Goal: Transaction & Acquisition: Book appointment/travel/reservation

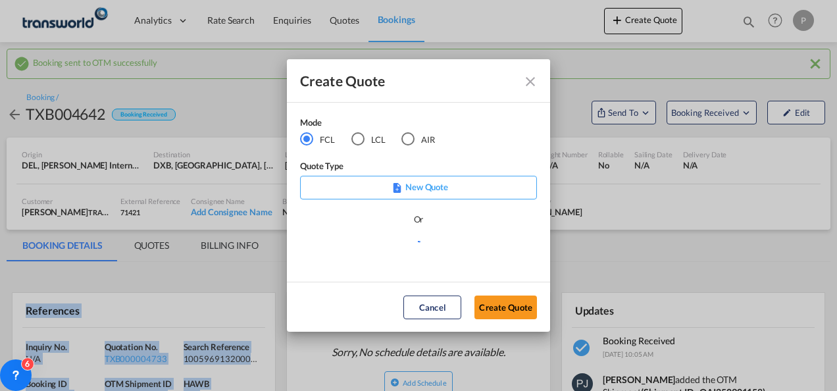
scroll to position [132, 0]
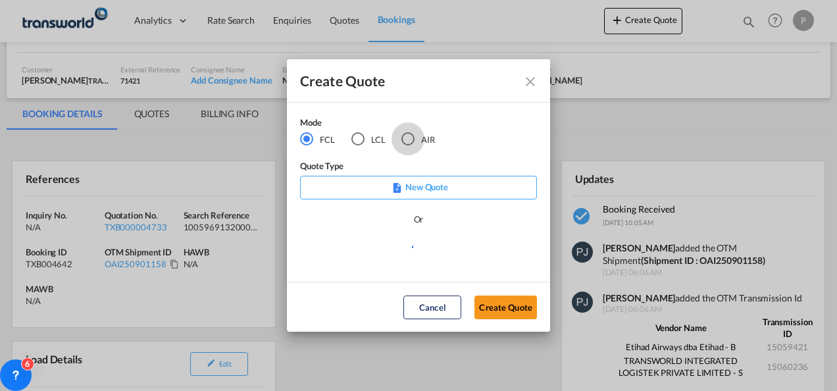
click at [408, 140] on div "AIR" at bounding box center [407, 138] width 13 height 13
click at [503, 311] on button "Create Quote" at bounding box center [505, 307] width 62 height 24
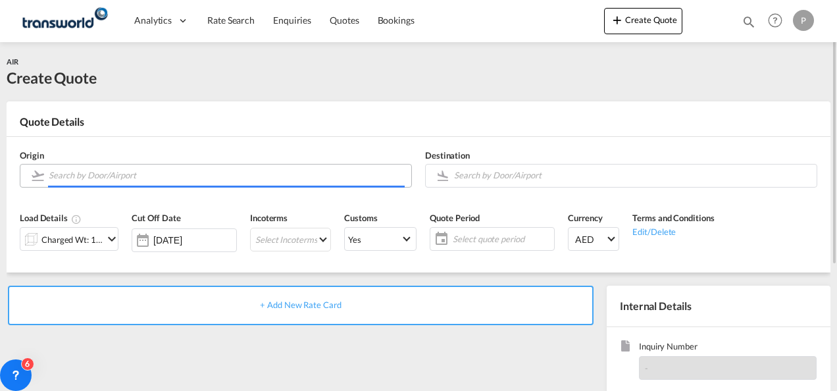
click at [111, 171] on input "Search by Door/Airport" at bounding box center [227, 175] width 356 height 23
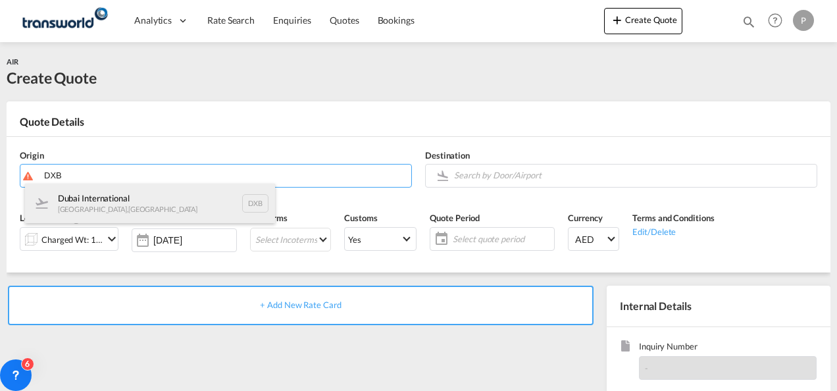
click at [118, 198] on div "Dubai International [GEOGRAPHIC_DATA] , [GEOGRAPHIC_DATA] DXB" at bounding box center [150, 203] width 250 height 39
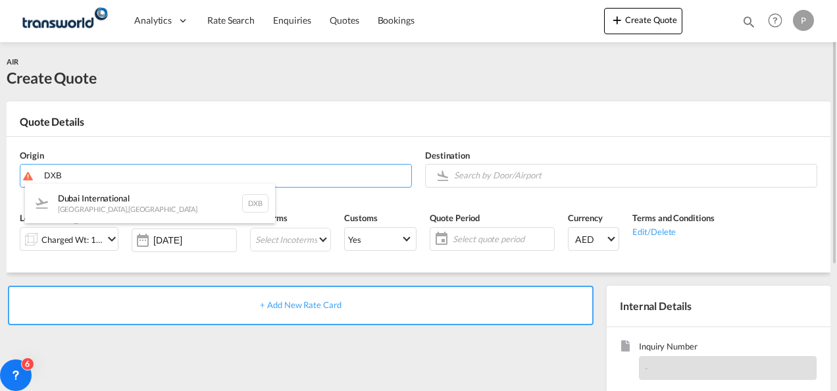
type input "Dubai International, [GEOGRAPHIC_DATA], DXB"
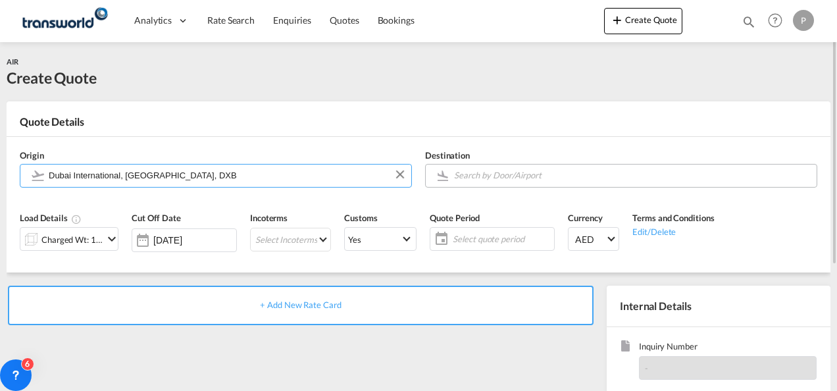
click at [529, 175] on input "Search by Door/Airport" at bounding box center [632, 175] width 356 height 23
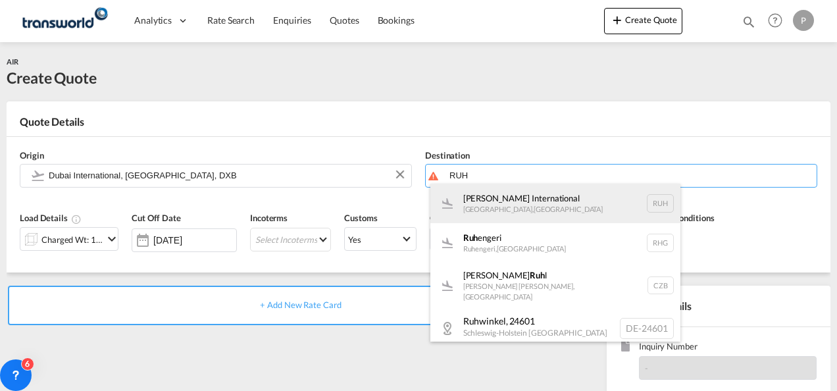
click at [514, 211] on div "[PERSON_NAME] International [GEOGRAPHIC_DATA] , [GEOGRAPHIC_DATA] RUH" at bounding box center [555, 203] width 250 height 39
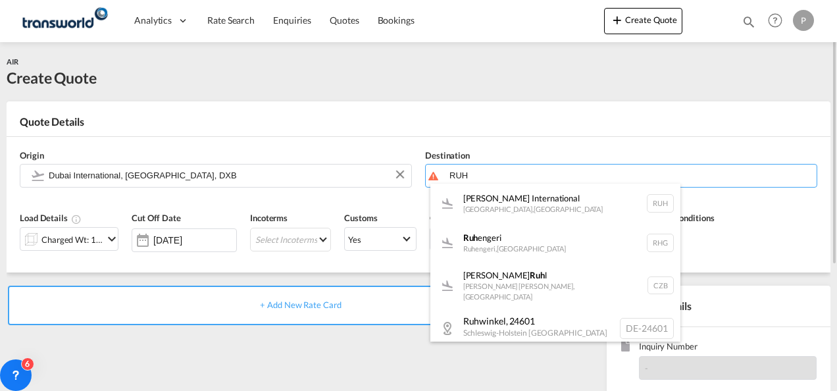
type input "[PERSON_NAME] International, [GEOGRAPHIC_DATA], RUH"
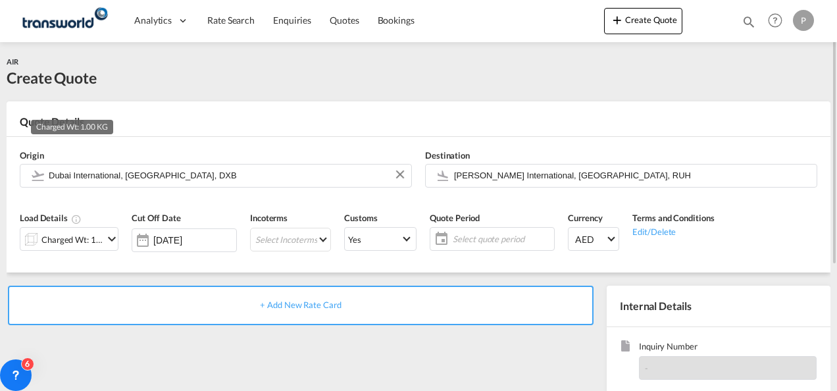
click at [99, 237] on div "Charged Wt: 1.00 KG" at bounding box center [72, 239] width 62 height 18
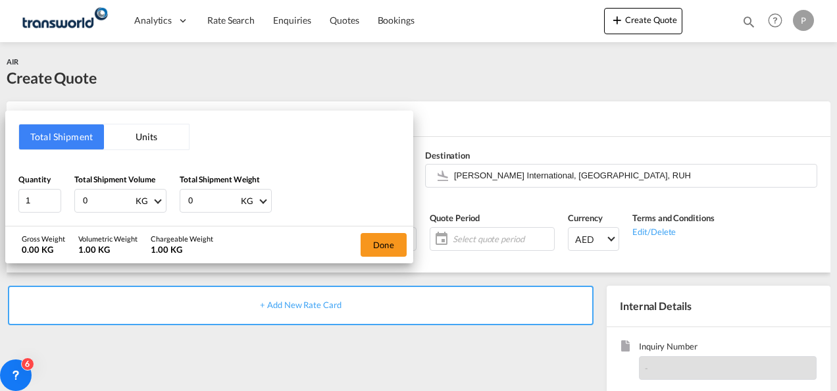
drag, startPoint x: 103, startPoint y: 199, endPoint x: 119, endPoint y: 186, distance: 20.6
click at [12, 188] on div "Total Shipment Units Quantity 1 Total Shipment Volume 0 KG CBM CFT KG LB Total …" at bounding box center [209, 168] width 408 height 115
type input "560"
type input "130.5"
click at [367, 245] on button "Done" at bounding box center [384, 245] width 46 height 24
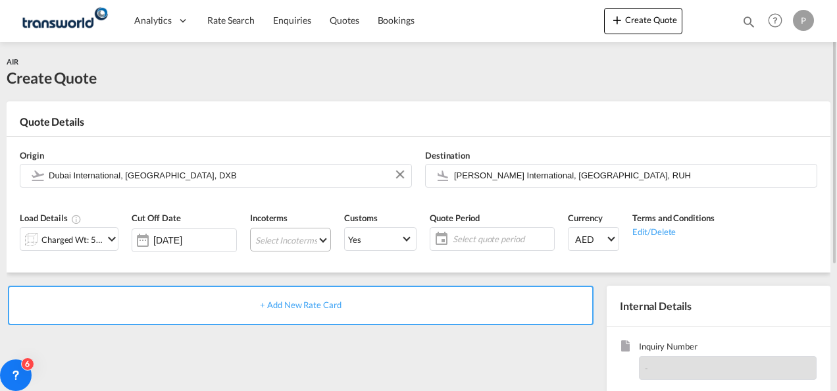
click at [288, 236] on md-select "Select Incoterms CIF - export Cost,Insurance and Freight DAP - export Delivered…" at bounding box center [290, 240] width 81 height 24
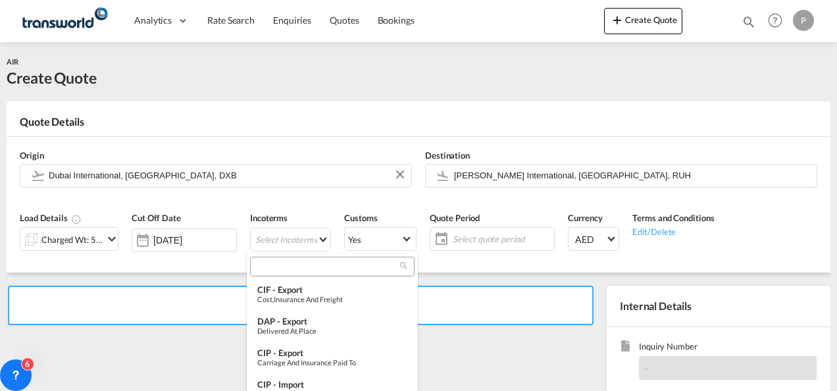
click at [297, 267] on input "search" at bounding box center [327, 267] width 146 height 12
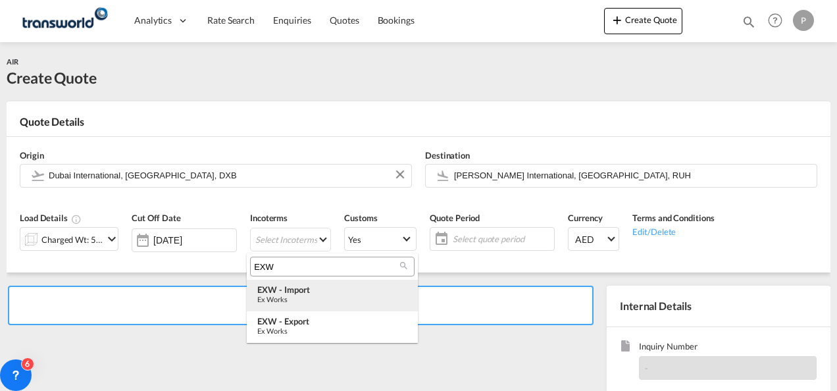
type input "EXW"
click at [292, 293] on div "EXW - import" at bounding box center [332, 289] width 150 height 11
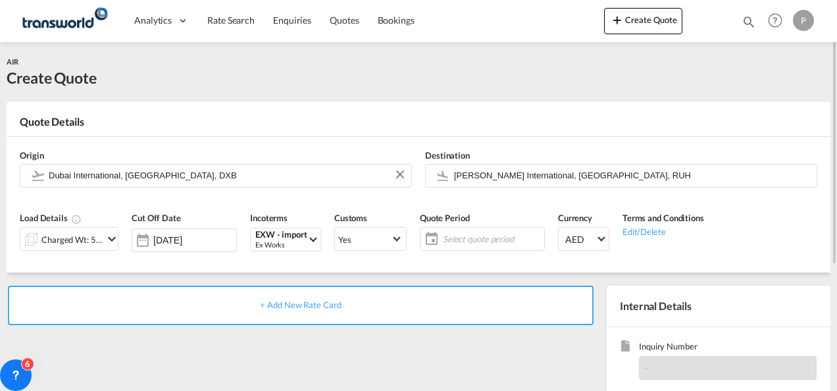
click at [477, 239] on span "Select quote period" at bounding box center [492, 239] width 98 height 12
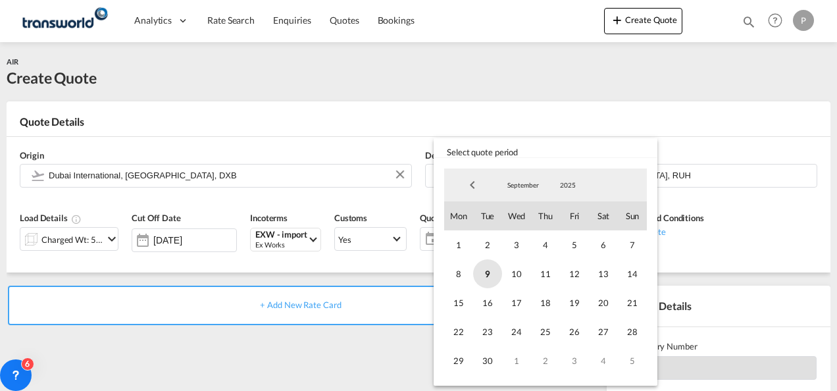
click at [489, 278] on span "9" at bounding box center [487, 273] width 29 height 29
click at [491, 362] on span "30" at bounding box center [487, 360] width 29 height 29
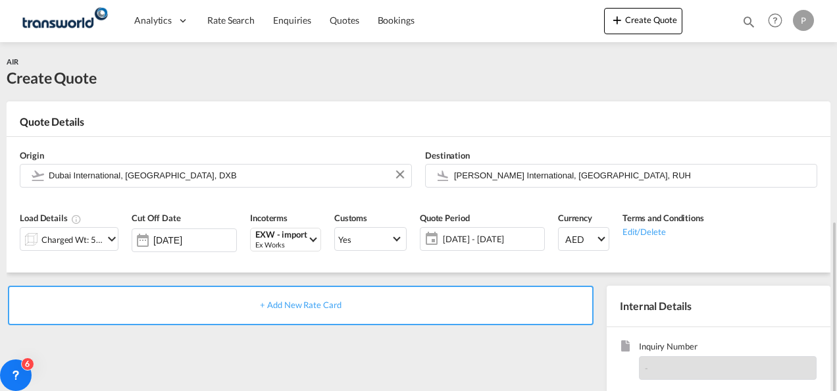
scroll to position [132, 0]
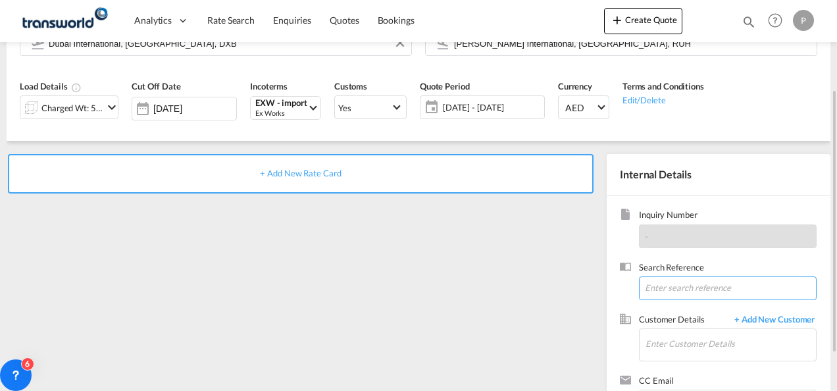
click at [664, 282] on input at bounding box center [728, 288] width 178 height 24
click at [683, 287] on input at bounding box center [728, 288] width 178 height 24
paste input "17611272391"
type input "17611272391"
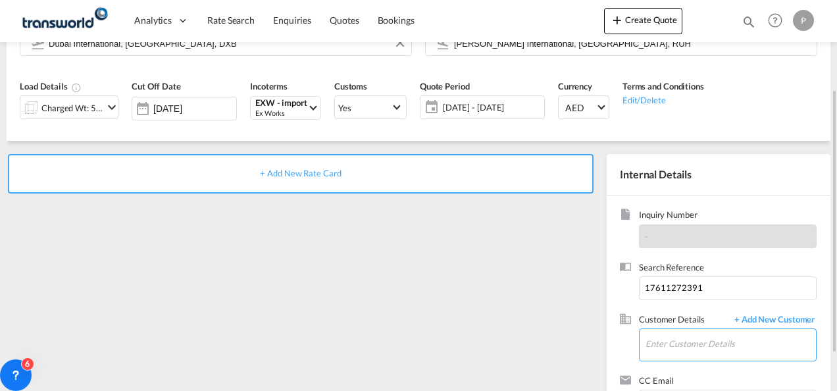
click at [675, 338] on input "Enter Customer Details" at bounding box center [730, 344] width 170 height 30
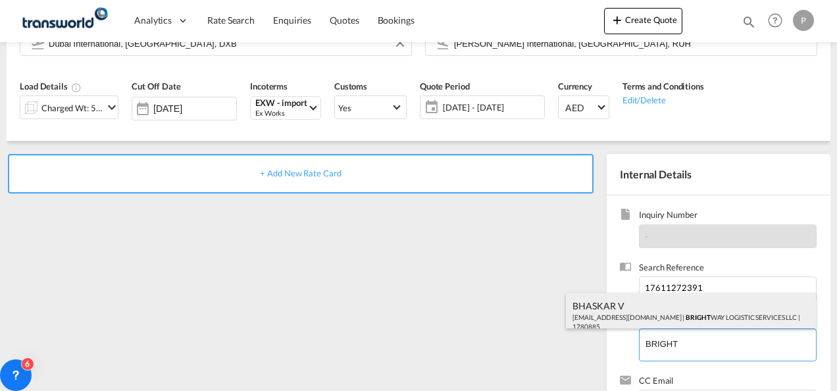
click at [698, 314] on div "BHASKAR V [EMAIL_ADDRESS][DOMAIN_NAME] | BRIGHT WAY LOGISTIC SERVICES LLC | 178…" at bounding box center [691, 315] width 250 height 45
type input "BRIGHT WAY LOGISTIC SERVICES LLC, BHASKAR V, [EMAIL_ADDRESS][DOMAIN_NAME]"
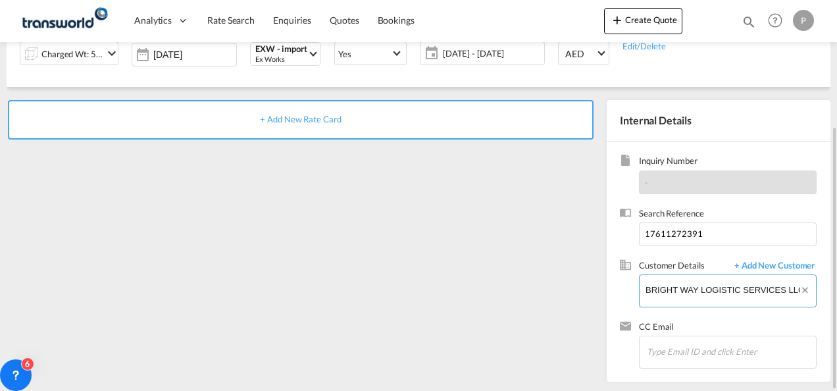
scroll to position [120, 0]
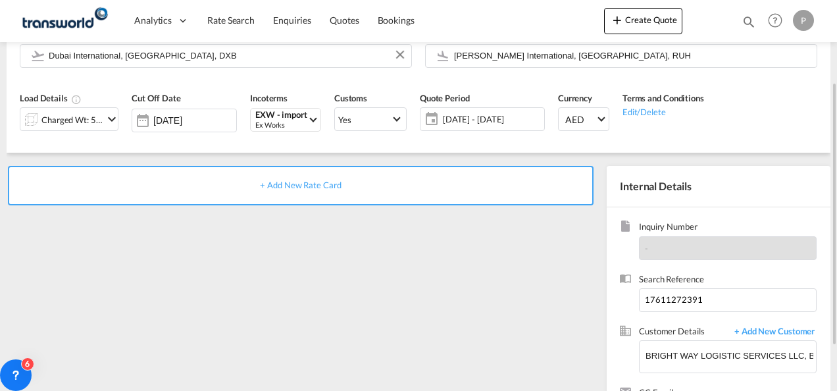
click at [301, 183] on span "+ Add New Rate Card" at bounding box center [300, 185] width 81 height 11
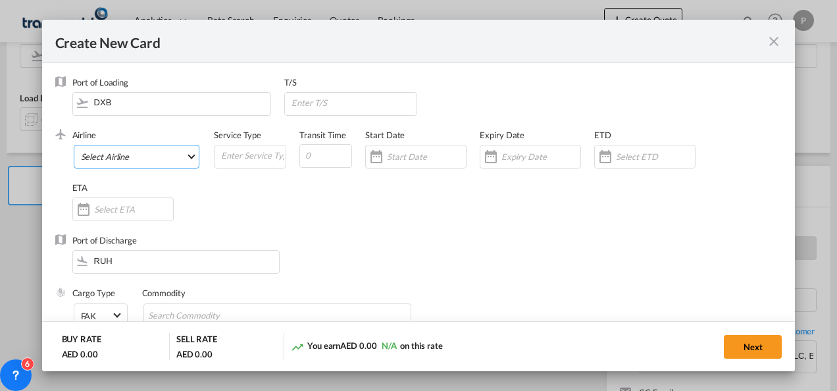
click at [168, 152] on md-select "Select Airline AIR EXPRESS S.A. (1166- / -) CMA CGM Air Cargo (1140-2C / -) DDW…" at bounding box center [137, 157] width 126 height 24
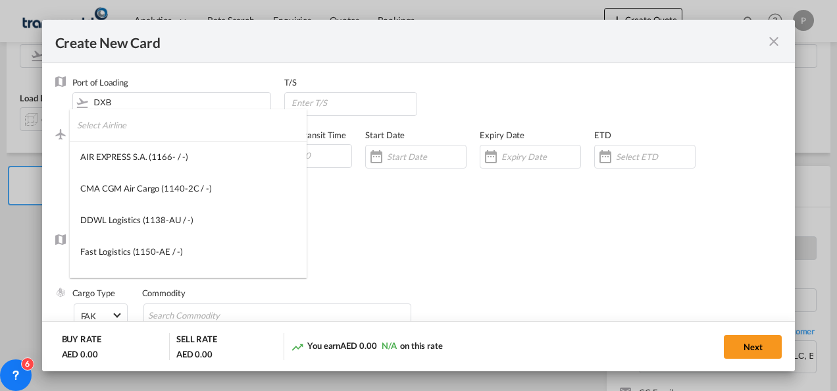
click at [167, 129] on input "search" at bounding box center [192, 125] width 230 height 32
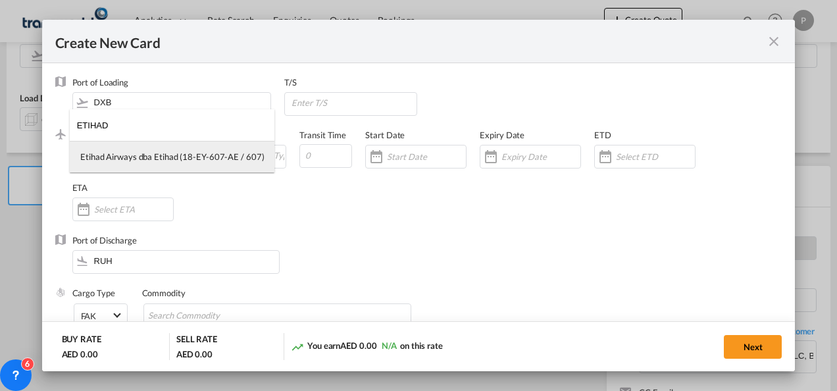
type input "ETIHAD"
click at [171, 162] on div "Etihad Airways dba Etihad (18-EY-607-AE / 607)" at bounding box center [172, 157] width 184 height 12
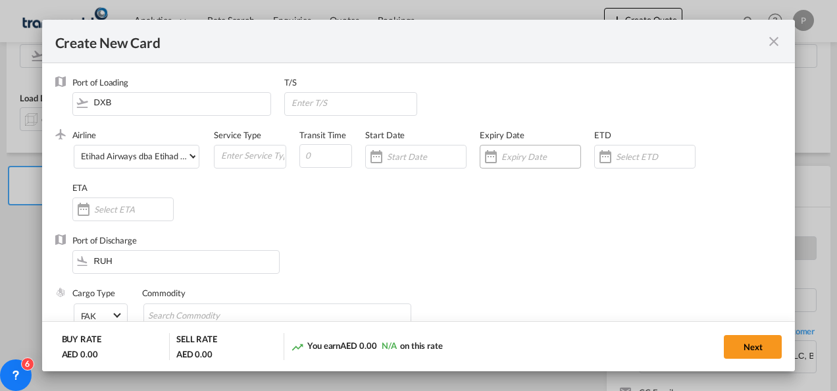
click at [523, 158] on input "Create New Card ..." at bounding box center [540, 156] width 79 height 11
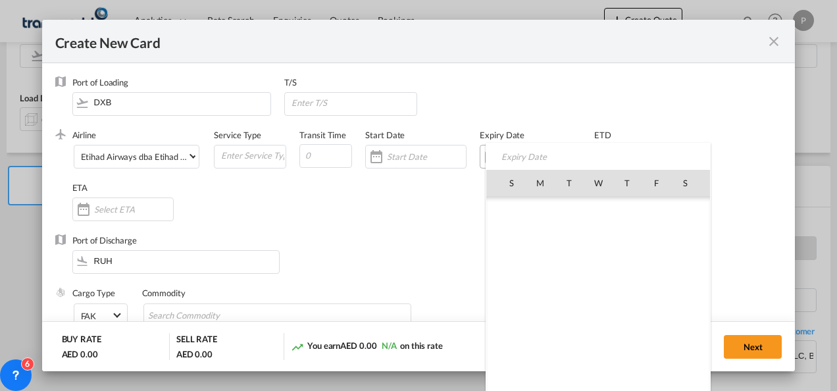
scroll to position [304731, 0]
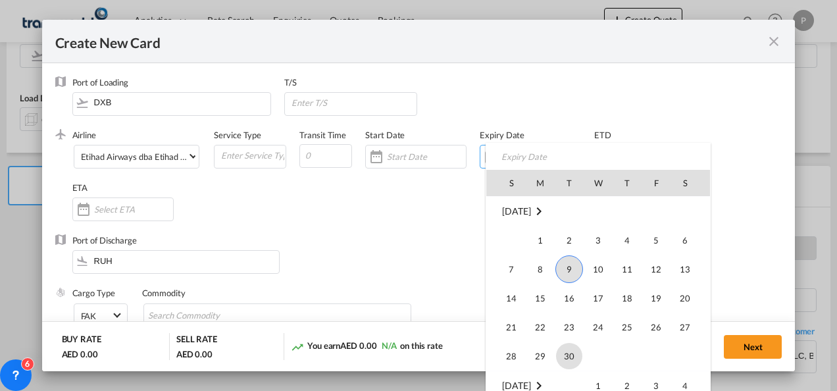
click at [572, 357] on span "30" at bounding box center [569, 356] width 26 height 26
type input "[DATE]"
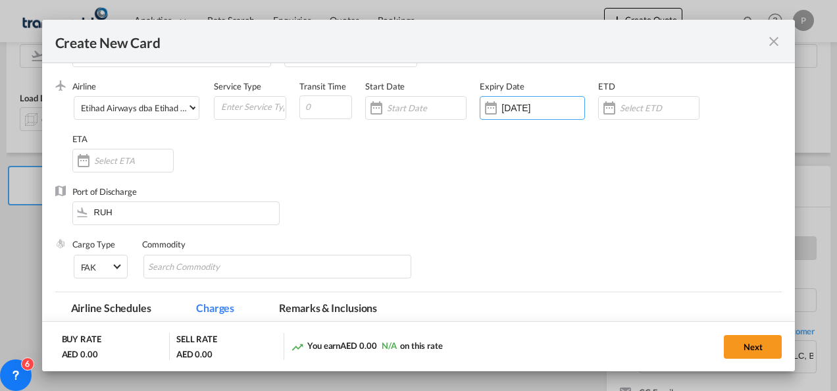
scroll to position [66, 0]
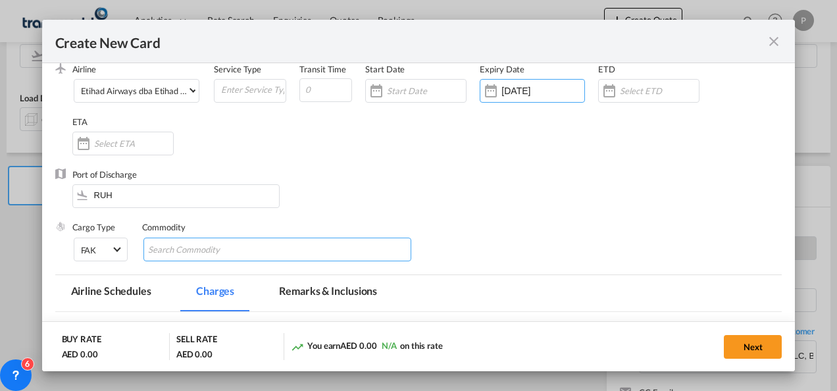
click at [212, 253] on input "Search Commodity" at bounding box center [208, 249] width 120 height 21
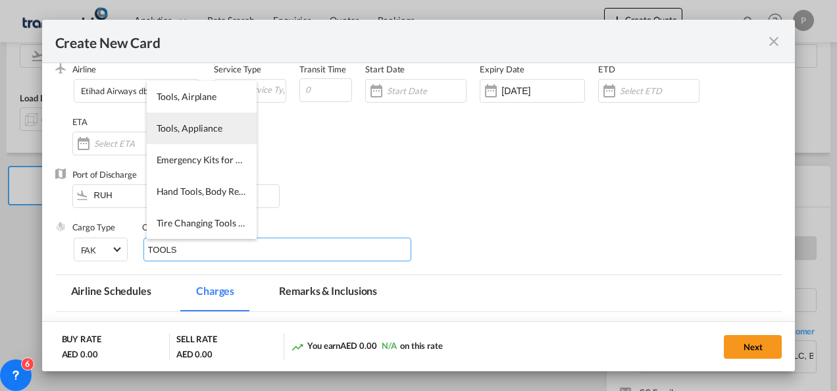
type input "TOOLS"
click at [203, 123] on span "Tools, Appliance" at bounding box center [190, 127] width 66 height 11
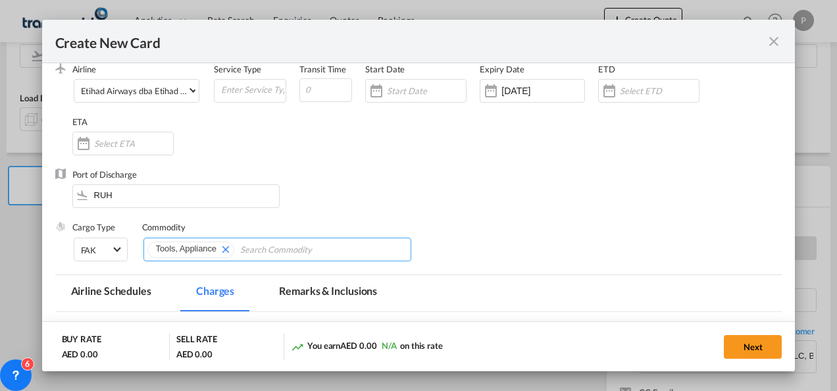
scroll to position [263, 0]
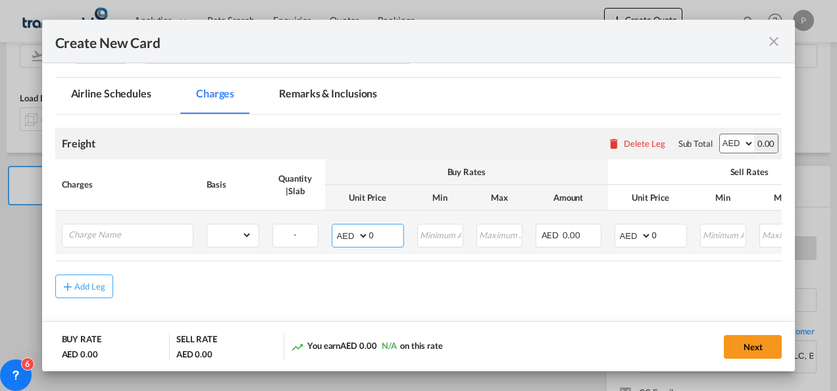
click at [384, 230] on input "0" at bounding box center [386, 234] width 34 height 20
type input "4551"
click at [643, 235] on select "AED AFN ALL AMD ANG AOA ARS AUD AWG AZN BAM BBD BDT BGN BHD BIF BMD BND BOB BRL…" at bounding box center [634, 235] width 34 height 18
select select "string:USD"
click at [617, 226] on select "AED AFN ALL AMD ANG AOA ARS AUD AWG AZN BAM BBD BDT BGN BHD BIF BMD BND BOB BRL…" at bounding box center [634, 235] width 34 height 18
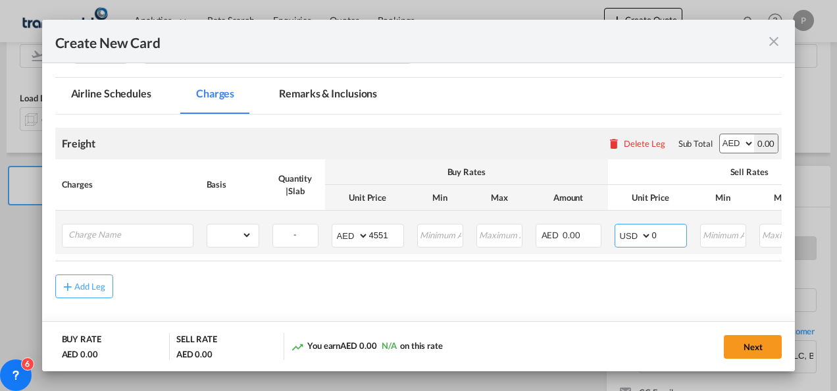
click at [667, 232] on input "0" at bounding box center [669, 234] width 34 height 20
type input "1574"
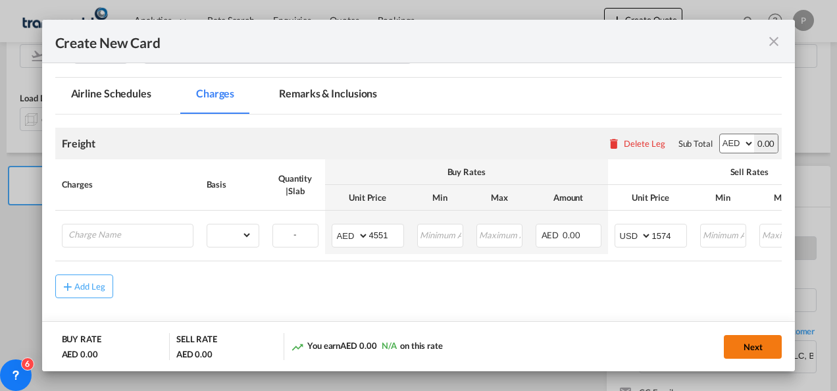
click at [758, 346] on button "Next" at bounding box center [753, 347] width 58 height 24
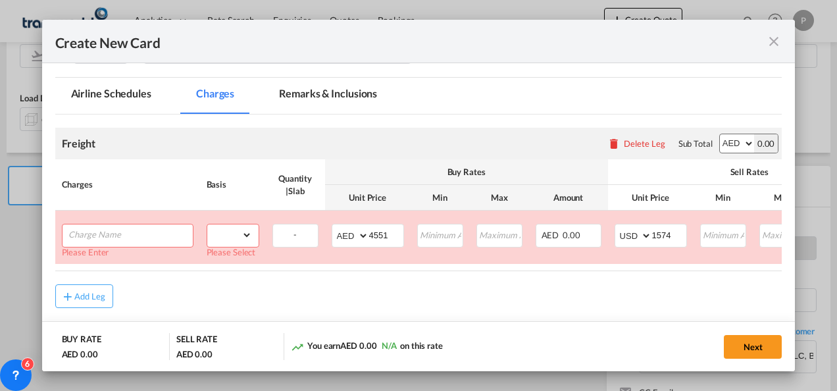
scroll to position [280, 0]
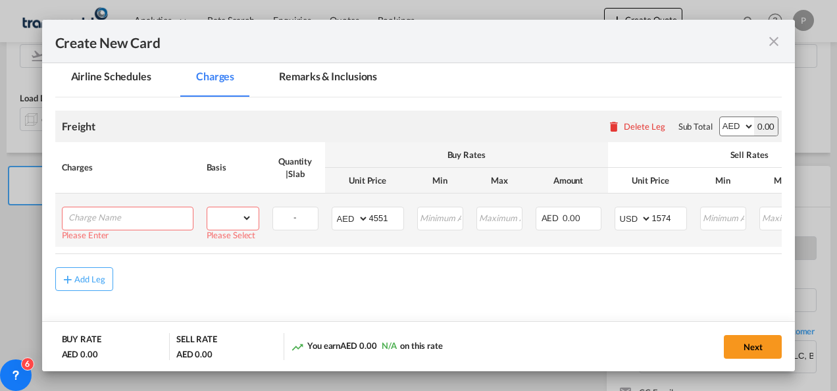
click at [128, 212] on input "Charge Name" at bounding box center [130, 217] width 124 height 20
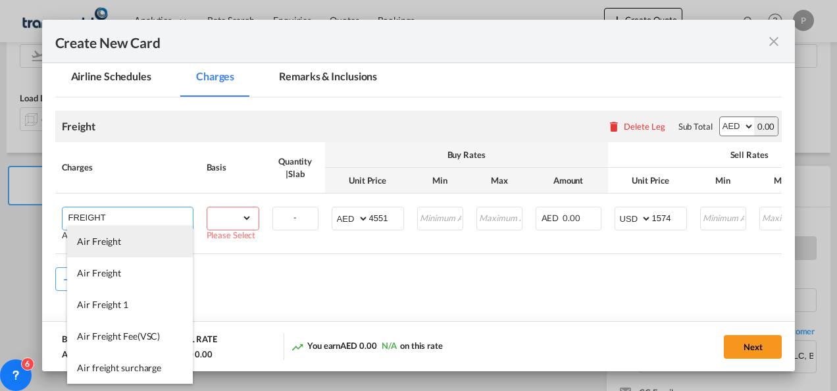
click at [121, 245] on li "Air Freight" at bounding box center [130, 242] width 126 height 32
type input "Air Freight"
select select "string:USD"
type input "0"
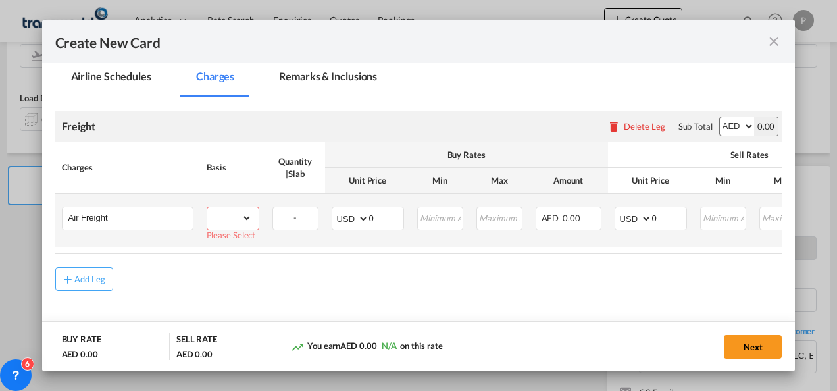
click at [246, 214] on select "gross_weight volumetric_weight per_shipment per_bl per_km % on air freight per_…" at bounding box center [229, 217] width 45 height 21
select select "per_shipment"
click at [207, 207] on select "gross_weight volumetric_weight per_shipment per_bl per_km % on air freight per_…" at bounding box center [229, 217] width 45 height 21
click at [664, 213] on input "0" at bounding box center [669, 217] width 34 height 20
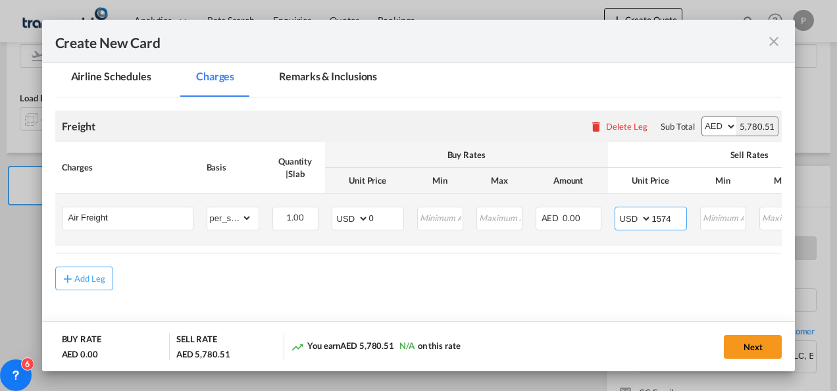
type input "1574"
click at [382, 212] on input "0" at bounding box center [386, 217] width 34 height 20
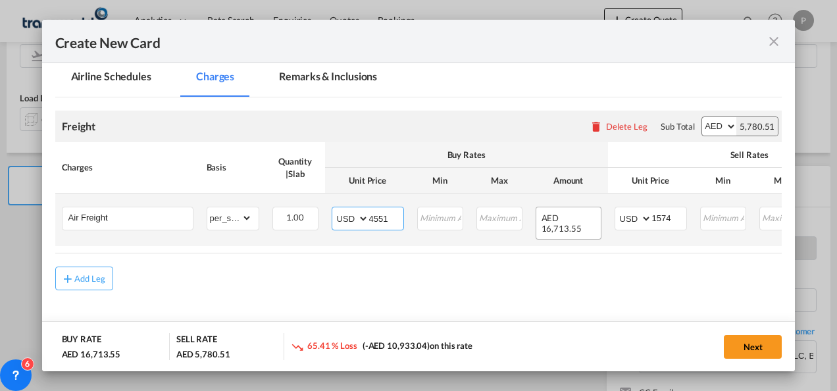
type input "4551"
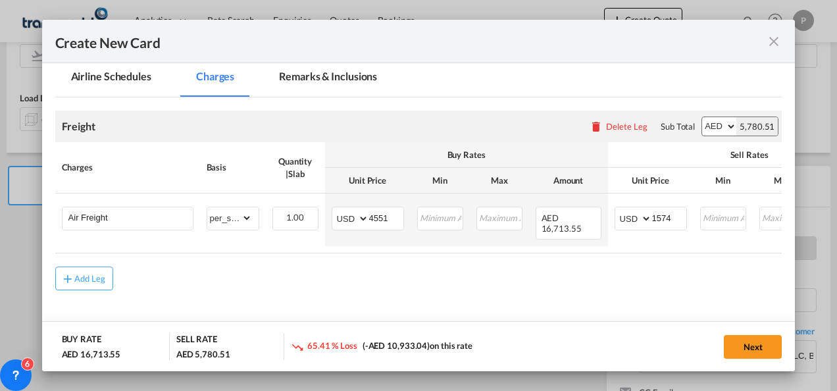
click at [543, 144] on th "Buy Rates" at bounding box center [466, 155] width 283 height 26
click at [753, 350] on button "Next" at bounding box center [753, 347] width 58 height 24
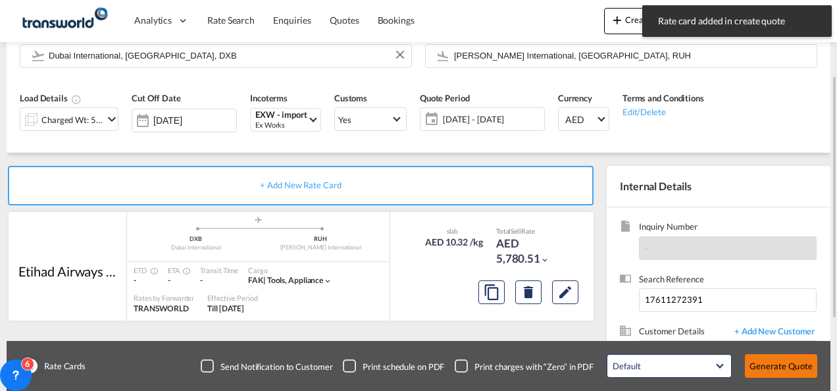
click at [779, 366] on button "Generate Quote" at bounding box center [781, 366] width 72 height 24
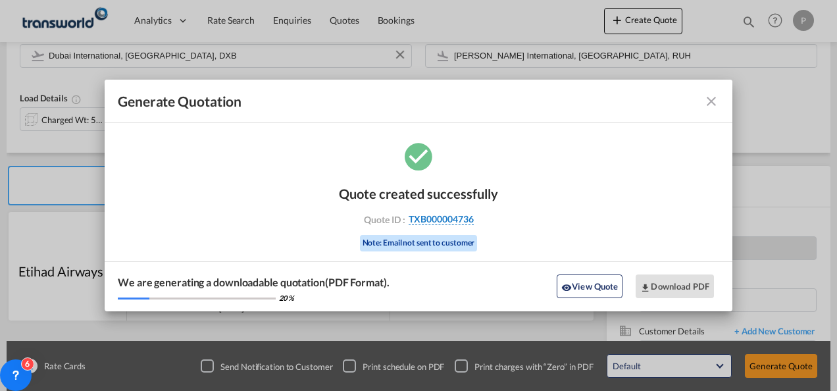
click at [435, 217] on span "TXB000004736" at bounding box center [441, 219] width 65 height 12
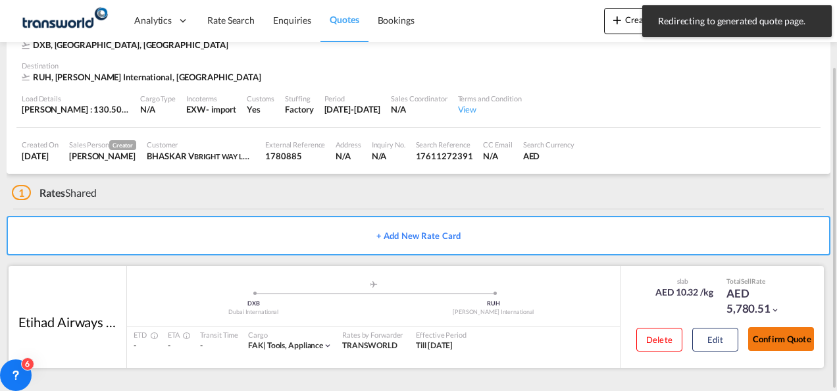
scroll to position [80, 0]
click at [784, 339] on button "Confirm Quote" at bounding box center [781, 340] width 66 height 24
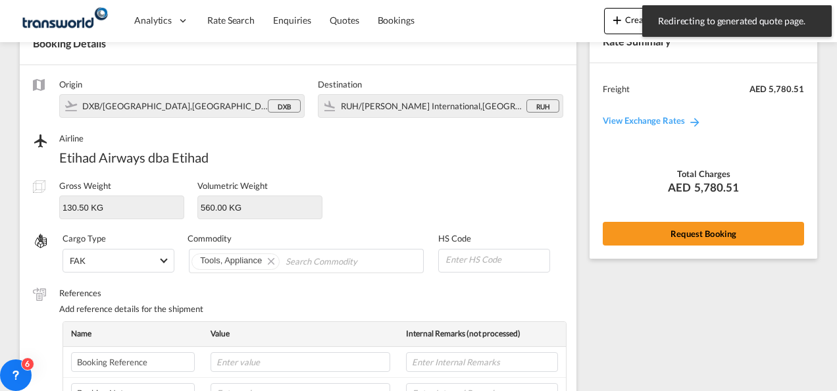
scroll to position [488, 0]
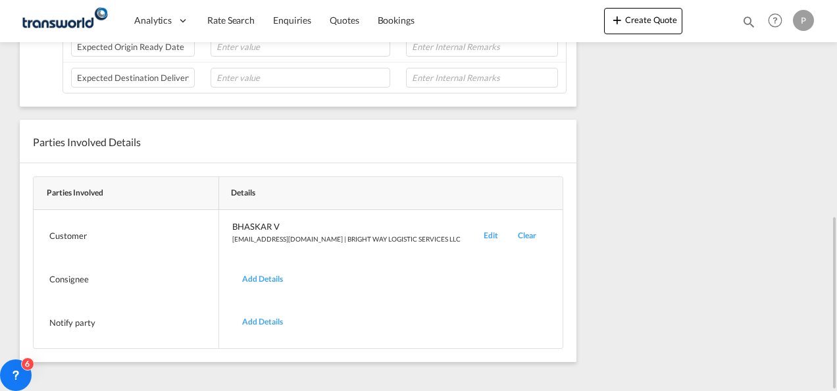
click at [474, 228] on div "Edit" at bounding box center [491, 235] width 34 height 31
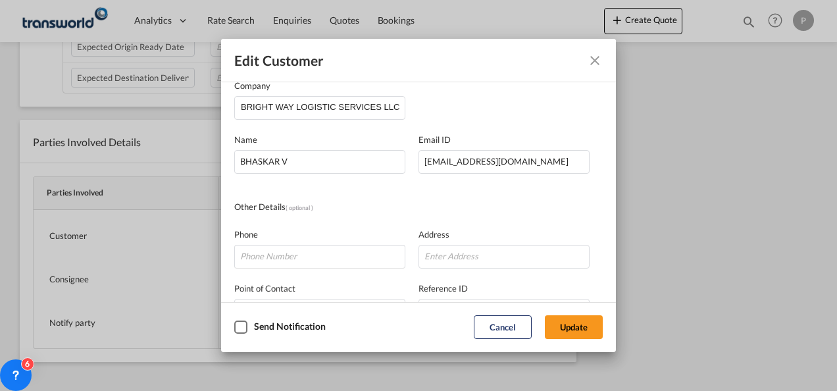
scroll to position [0, 0]
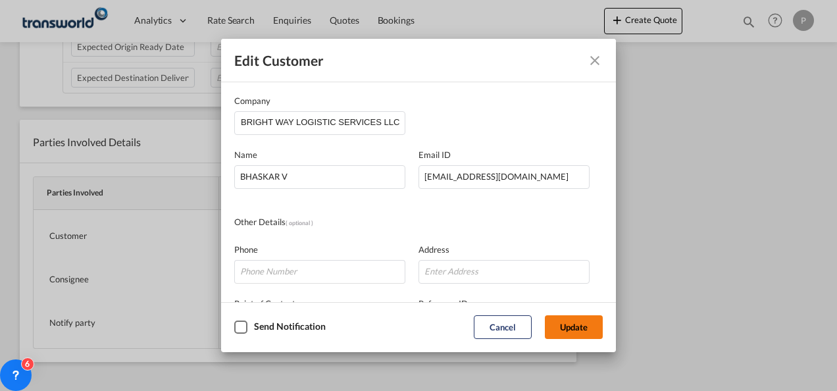
click at [558, 326] on button "Update" at bounding box center [574, 327] width 58 height 24
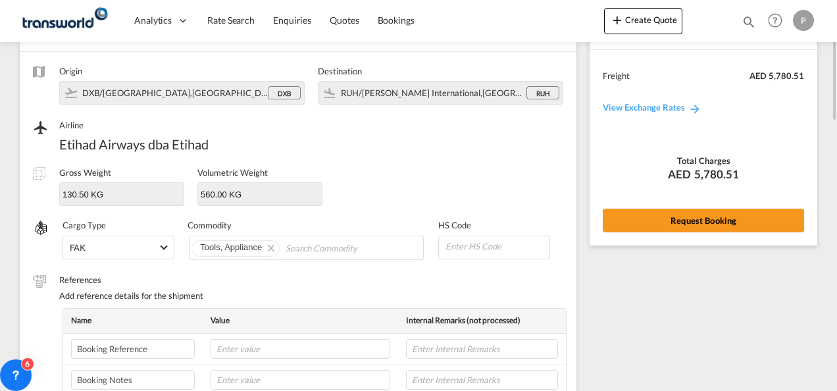
scroll to position [28, 0]
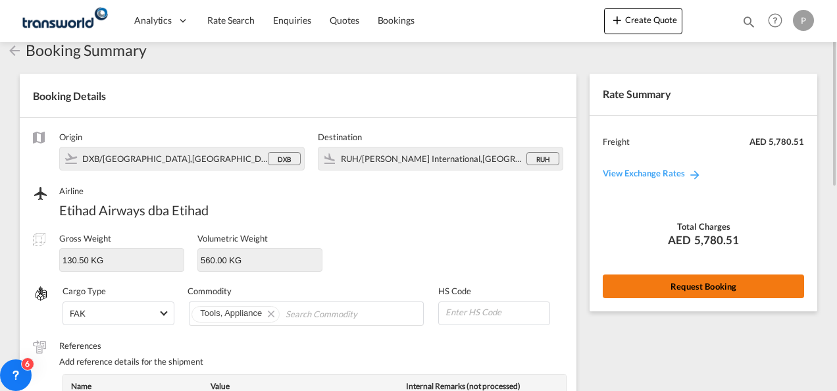
click at [688, 280] on button "Request Booking" at bounding box center [703, 286] width 201 height 24
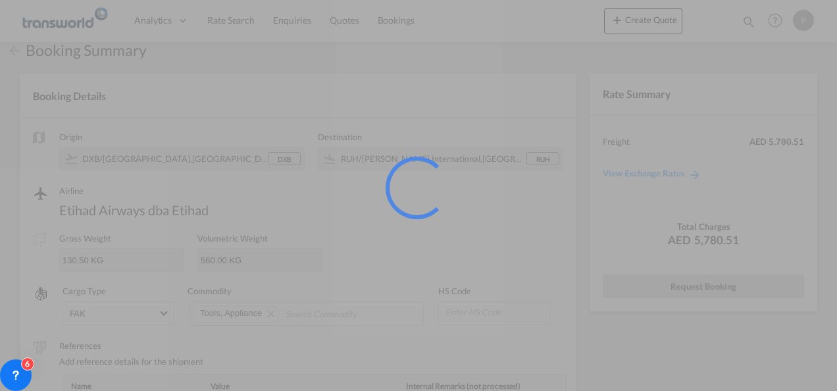
scroll to position [24, 0]
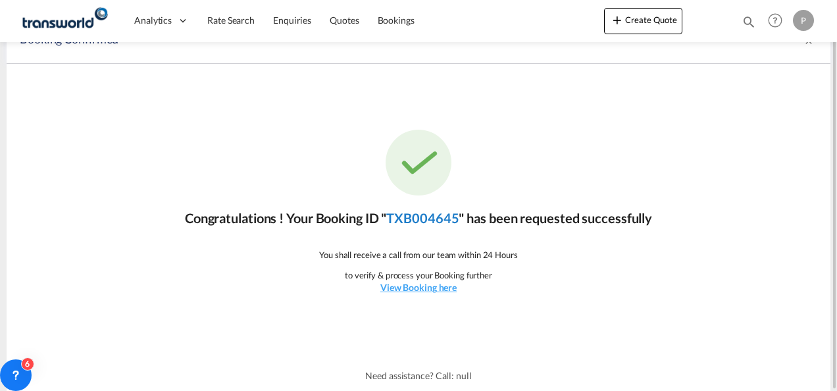
click at [429, 213] on link "TXB004645" at bounding box center [422, 218] width 72 height 16
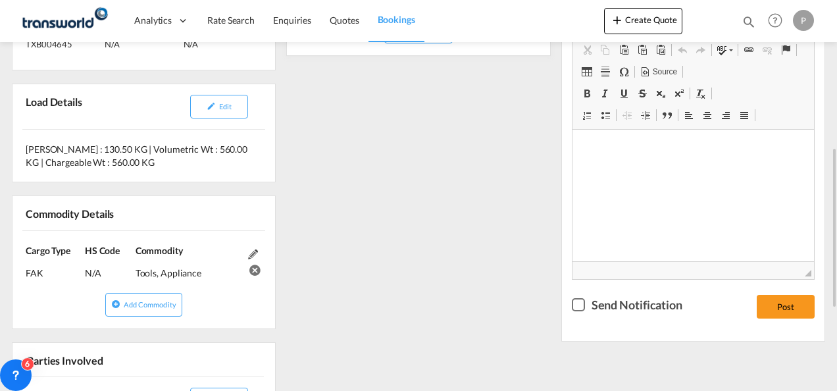
scroll to position [374, 0]
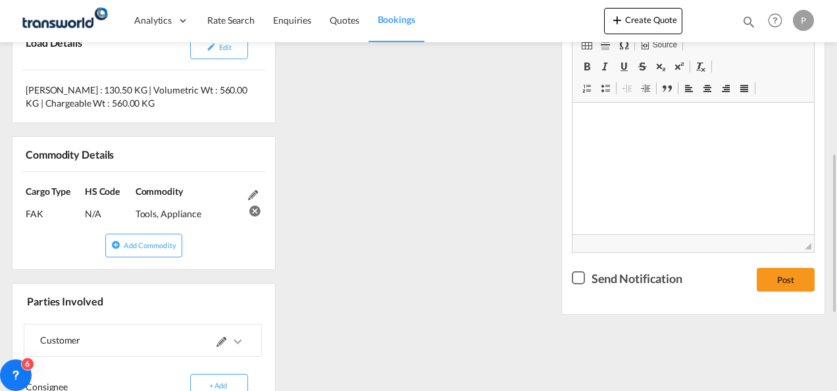
click at [503, 191] on div "References Inquiry No. N/A Quotation No. TXB000004736 Search Reference 17611272…" at bounding box center [419, 204] width 824 height 693
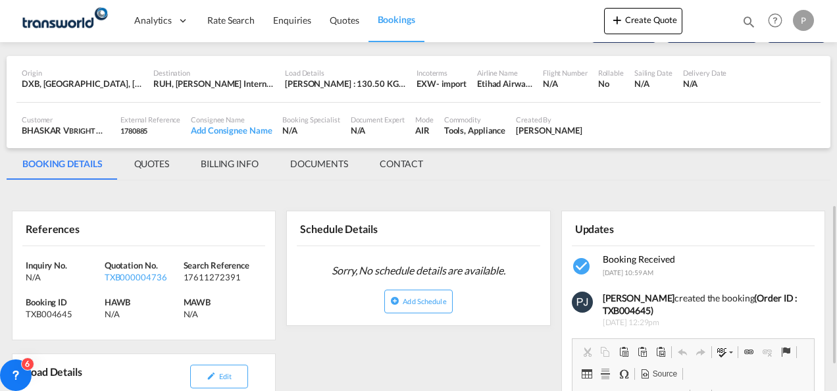
scroll to position [0, 0]
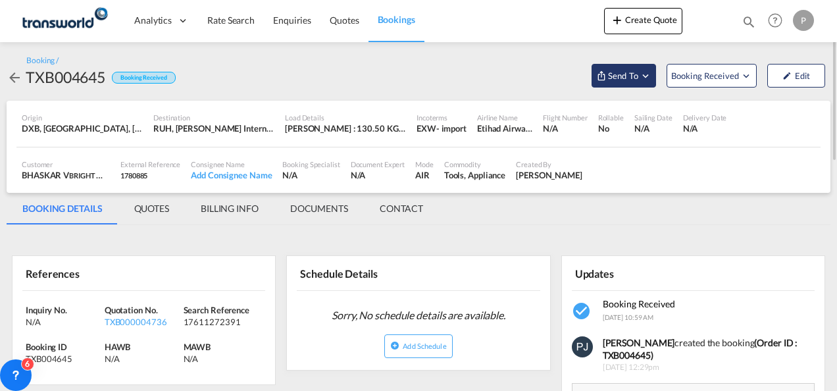
click at [646, 74] on md-icon "Open demo menu" at bounding box center [645, 76] width 12 height 12
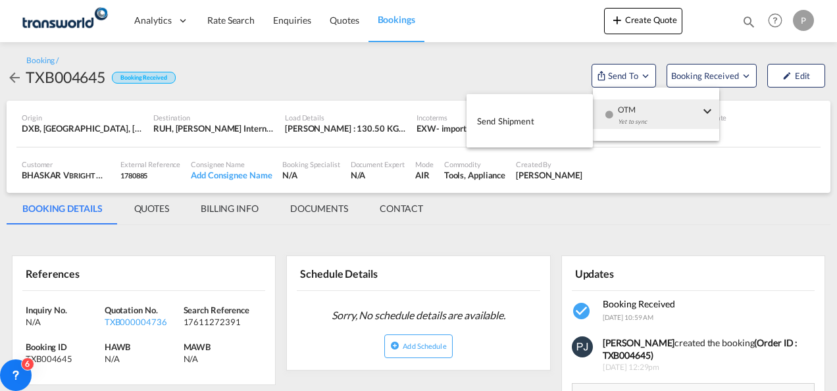
click at [512, 117] on span "Send Shipment" at bounding box center [505, 121] width 57 height 21
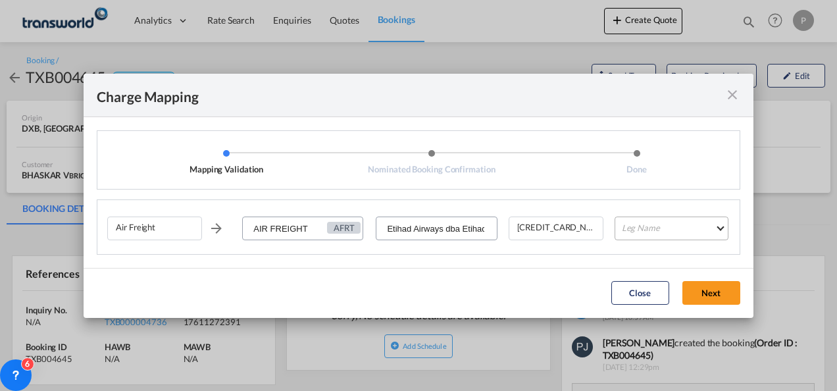
click at [658, 230] on md-select "Leg Name HANDLING ORIGIN HANDLING DESTINATION OTHERS TL PICK UP CUSTOMS ORIGIN …" at bounding box center [671, 228] width 114 height 24
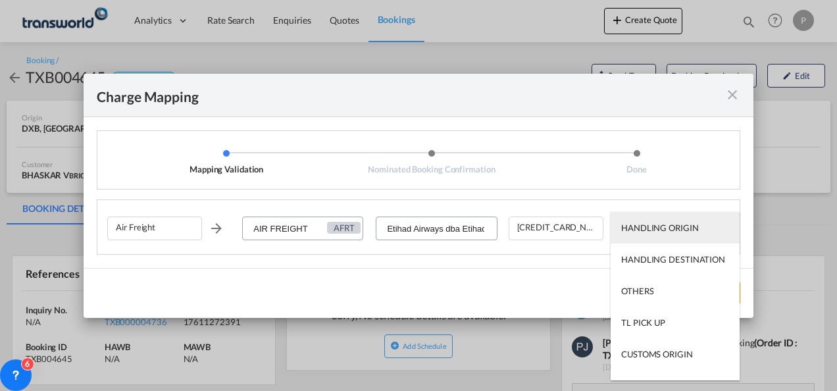
type md-option "HANDLING ORIGIN"
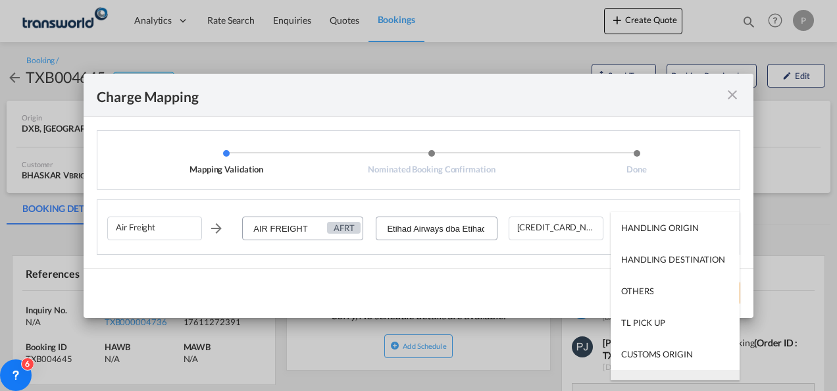
scroll to position [21, 0]
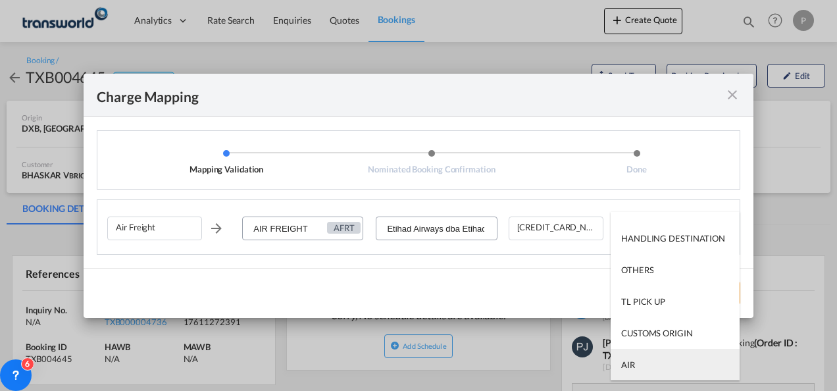
type md-option "AIR"
click at [645, 366] on md-option "AIR" at bounding box center [674, 365] width 129 height 32
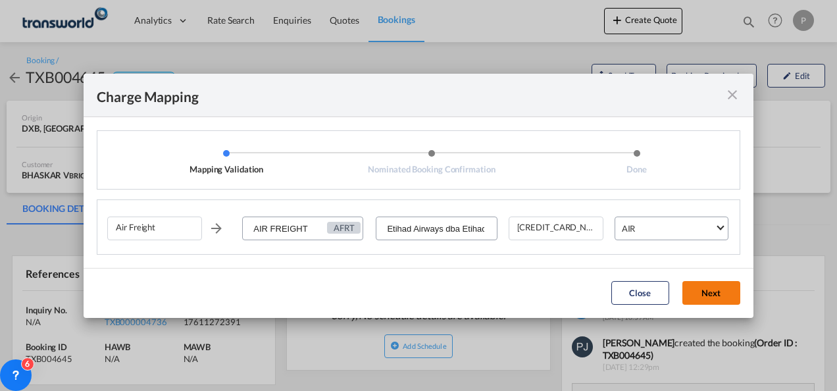
click at [713, 288] on button "Next" at bounding box center [711, 293] width 58 height 24
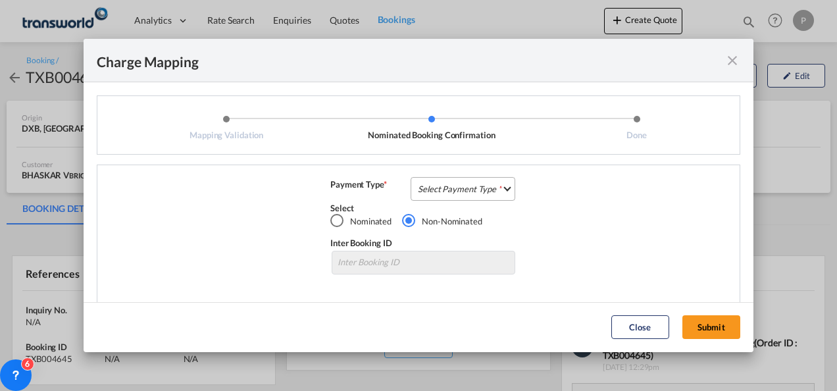
click at [452, 191] on md-select "Select Payment Type COLLECT PREPAID" at bounding box center [463, 189] width 105 height 24
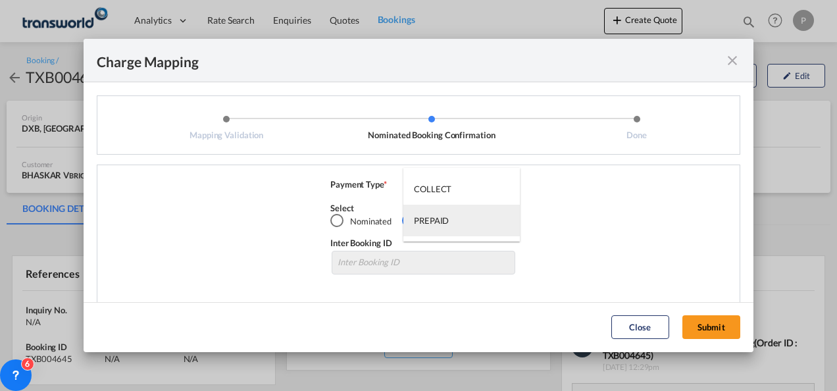
click at [446, 220] on div "PREPAID" at bounding box center [431, 220] width 35 height 12
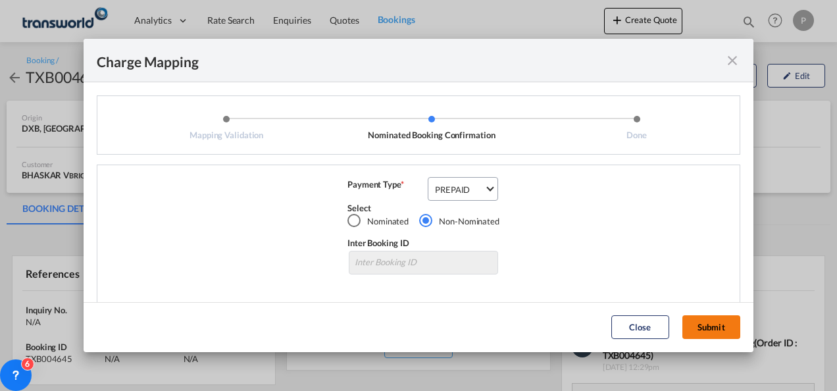
click at [722, 324] on button "Submit" at bounding box center [711, 327] width 58 height 24
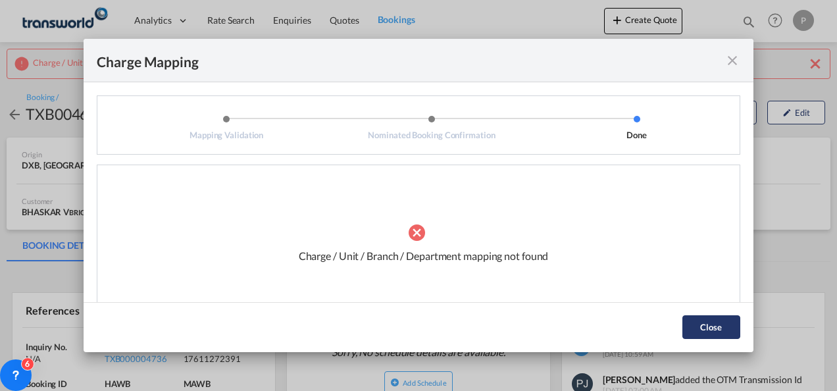
click at [722, 326] on button "Close" at bounding box center [711, 327] width 58 height 24
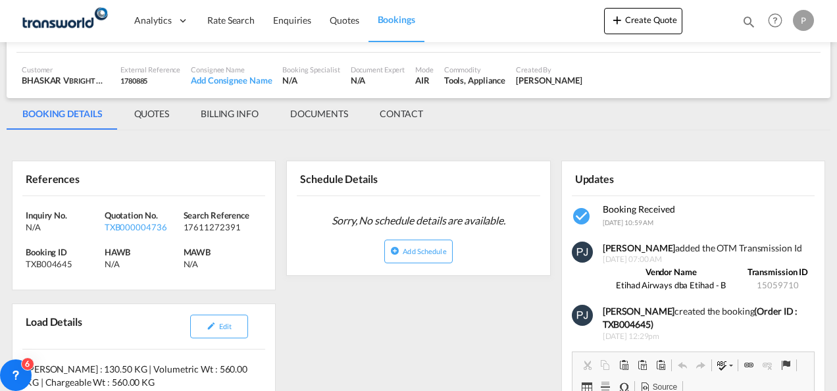
scroll to position [0, 0]
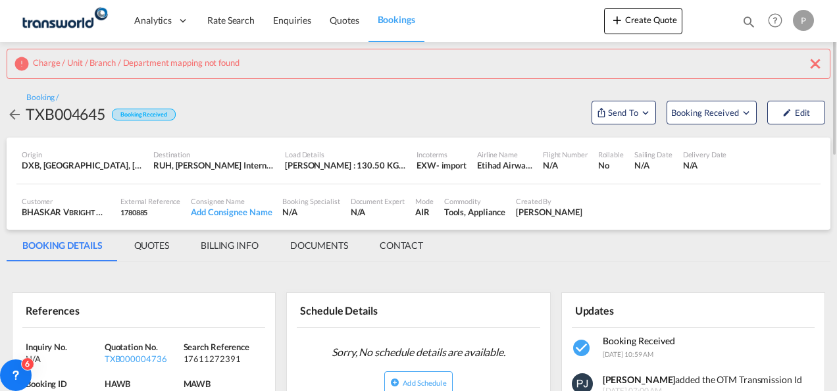
click at [812, 64] on md-icon "icon-close" at bounding box center [815, 64] width 16 height 16
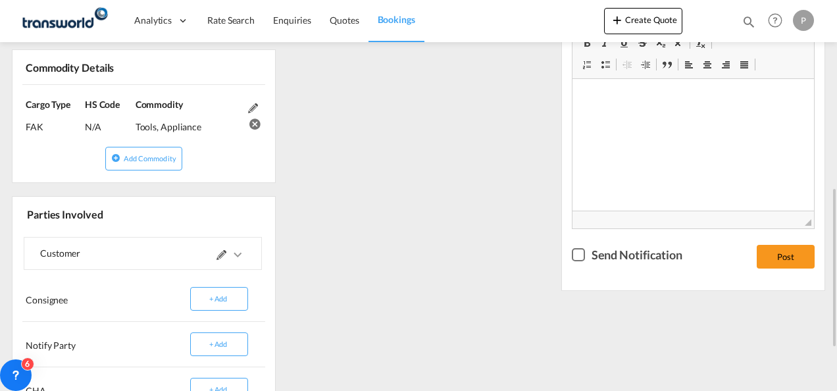
scroll to position [563, 0]
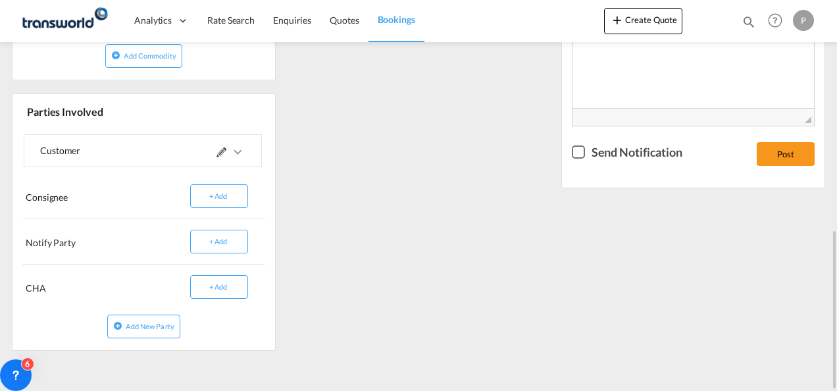
click at [224, 147] on md-icon at bounding box center [221, 152] width 10 height 10
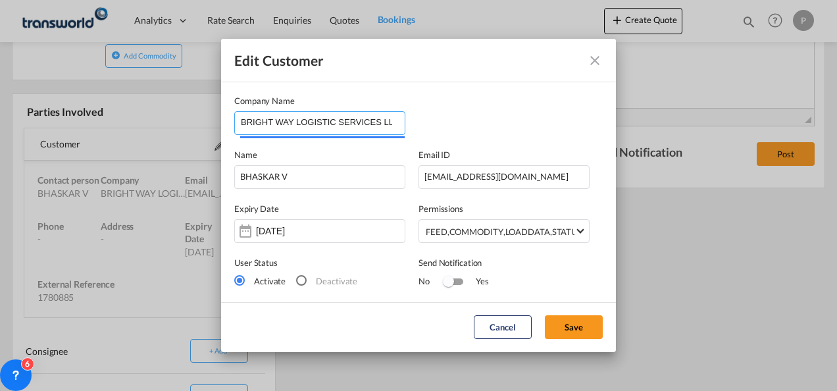
click at [388, 120] on input "BRIGHT WAY LOGISTIC SERVICES LLC" at bounding box center [323, 122] width 164 height 20
type input "B"
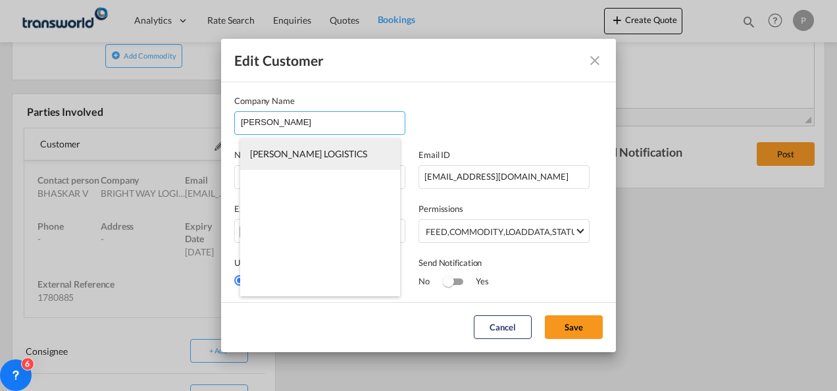
click at [309, 153] on span "[PERSON_NAME] LOGISTICS" at bounding box center [309, 153] width 118 height 11
type input "[PERSON_NAME] LOGISTICS"
type input "[EMAIL_ADDRESS][DOMAIN_NAME]"
type input "112924658"
type input "1758721"
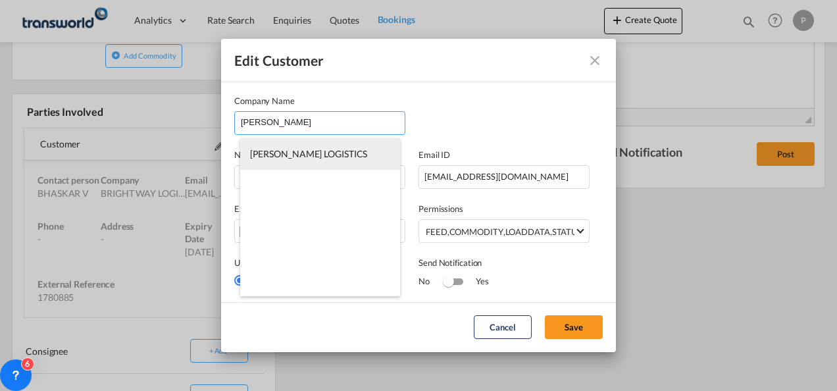
type input "325659"
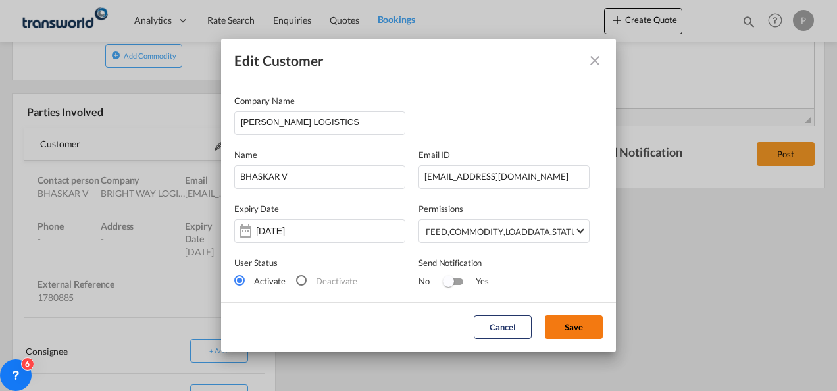
click at [570, 328] on button "Save" at bounding box center [574, 327] width 58 height 24
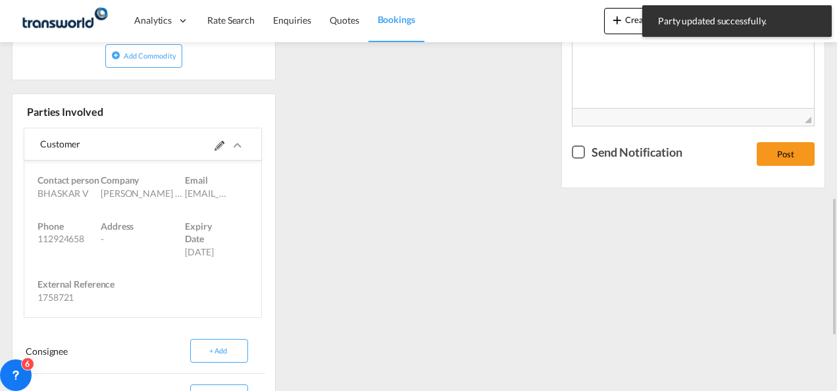
scroll to position [366, 0]
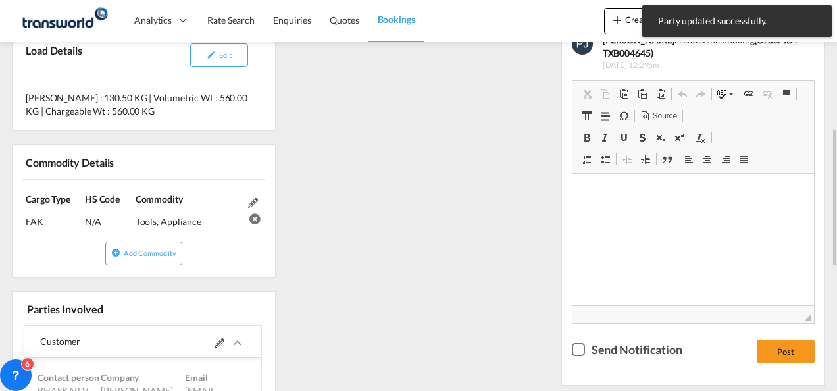
click at [496, 211] on div "References Inquiry No. N/A Quotation No. TXB000004736 Search Reference 17611272…" at bounding box center [419, 289] width 824 height 847
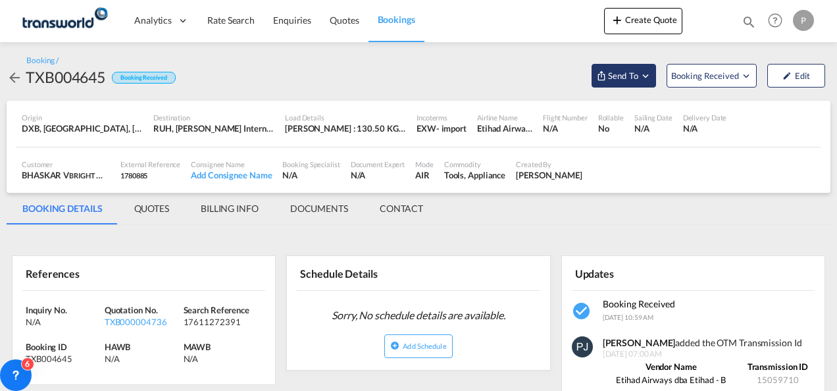
click at [645, 78] on md-icon "Open demo menu" at bounding box center [645, 76] width 12 height 12
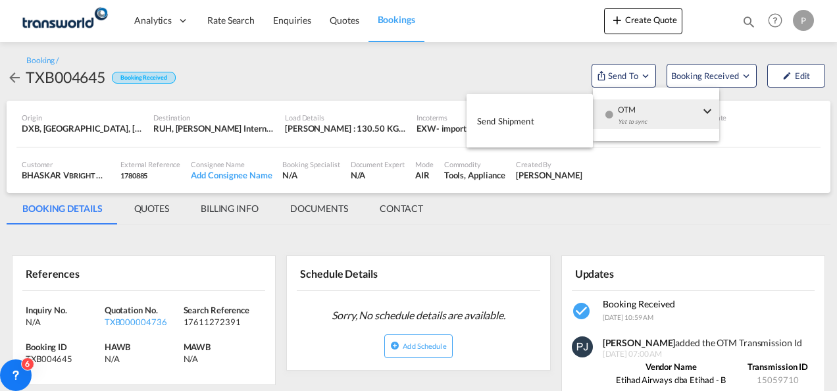
click at [550, 120] on button "Send Shipment" at bounding box center [529, 121] width 126 height 30
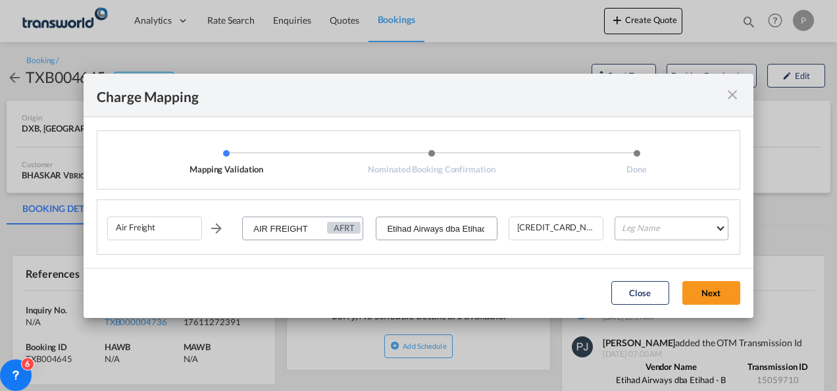
click at [672, 226] on md-select "Leg Name HANDLING ORIGIN HANDLING DESTINATION OTHERS TL PICK UP CUSTOMS ORIGIN …" at bounding box center [671, 228] width 114 height 24
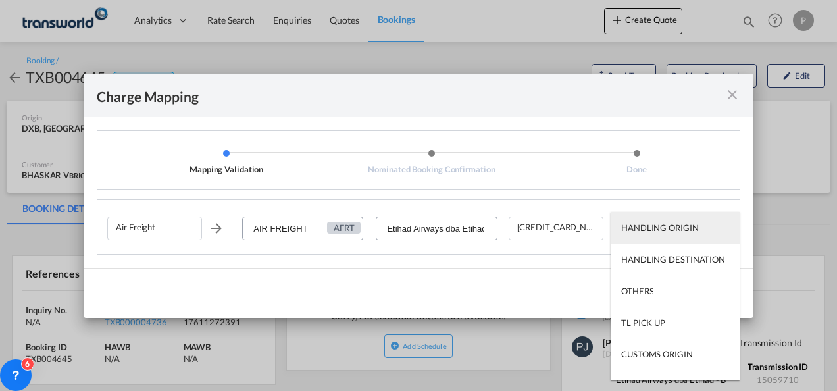
type md-option "HANDLING ORIGIN"
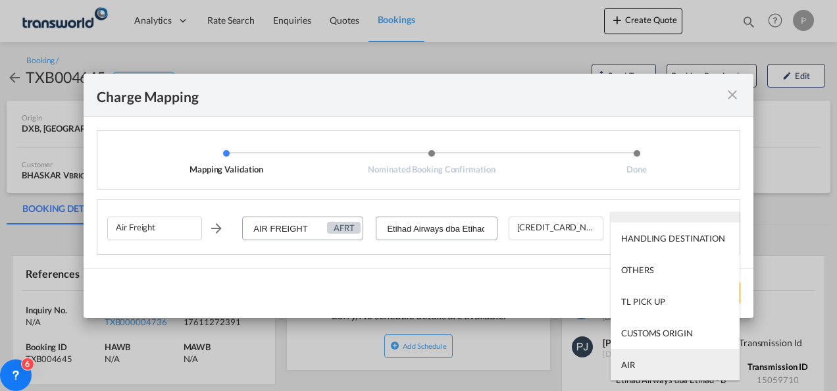
type md-option "AIR"
click at [644, 366] on md-option "AIR" at bounding box center [674, 365] width 129 height 32
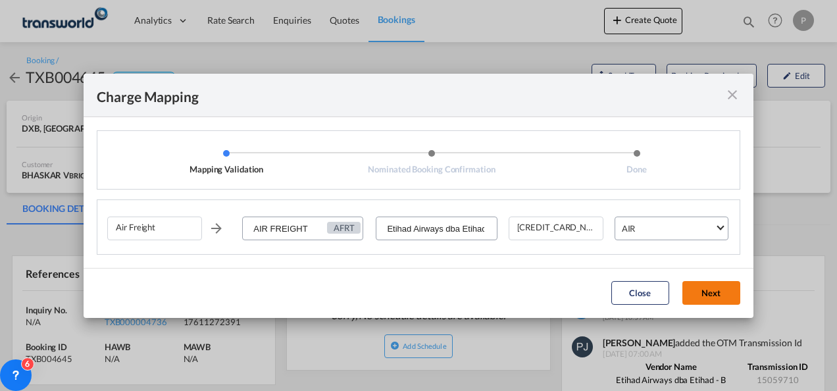
click at [718, 289] on button "Next" at bounding box center [711, 293] width 58 height 24
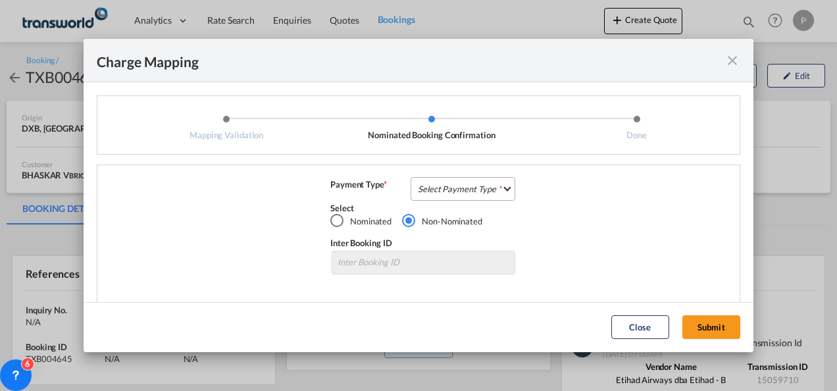
click at [470, 193] on md-select "Select Payment Type COLLECT PREPAID" at bounding box center [463, 189] width 105 height 24
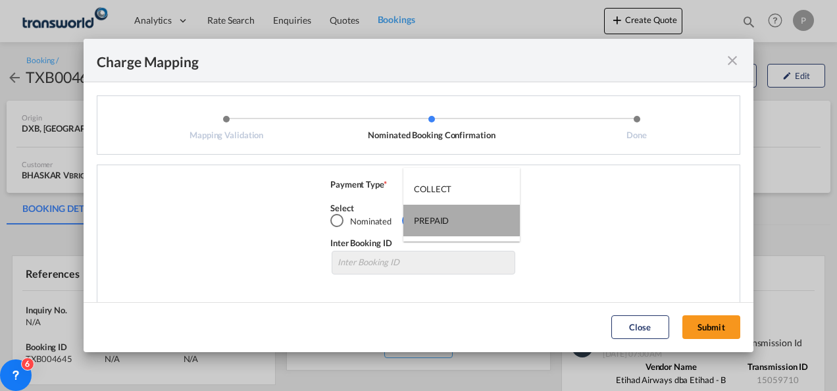
click at [449, 218] on md-option "PREPAID" at bounding box center [461, 221] width 116 height 32
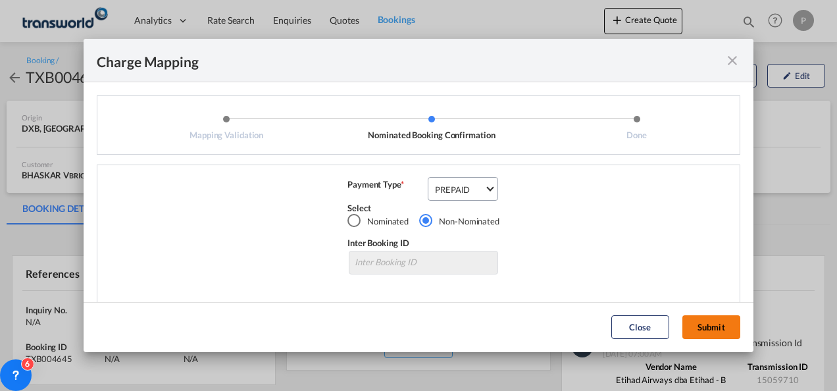
click at [721, 326] on button "Submit" at bounding box center [711, 327] width 58 height 24
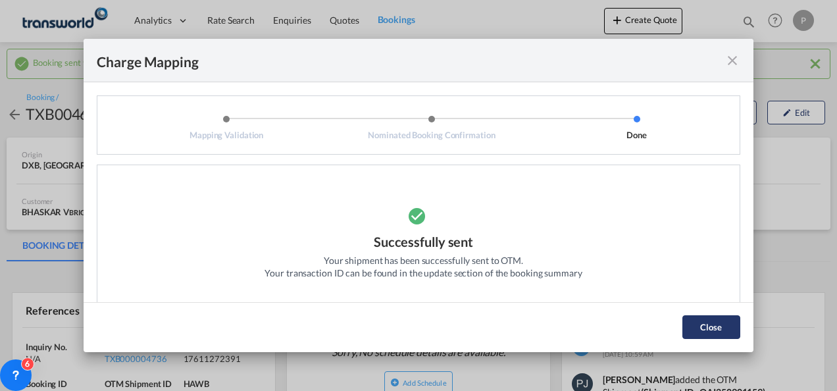
click at [718, 326] on button "Close" at bounding box center [711, 327] width 58 height 24
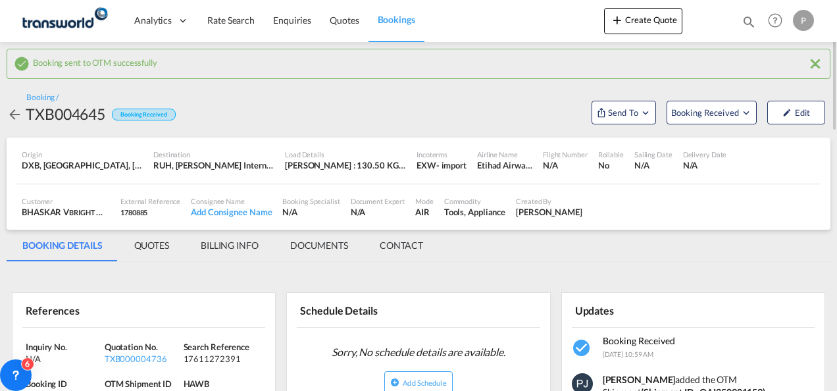
scroll to position [132, 0]
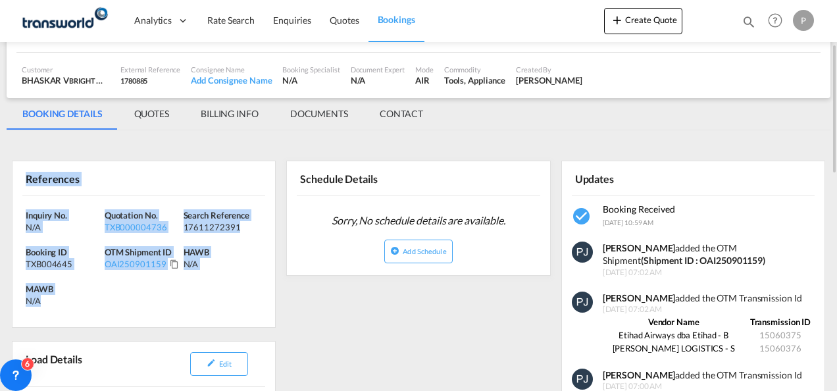
drag, startPoint x: 26, startPoint y: 177, endPoint x: 134, endPoint y: 301, distance: 163.7
click at [134, 301] on div "References Inquiry No. N/A Quotation No. TXB000004736 Search Reference 17611272…" at bounding box center [144, 244] width 264 height 167
copy div "References Inquiry No. N/A Quotation No. TXB000004736 Search Reference 17611272…"
click at [634, 20] on button "Create Quote" at bounding box center [643, 21] width 78 height 26
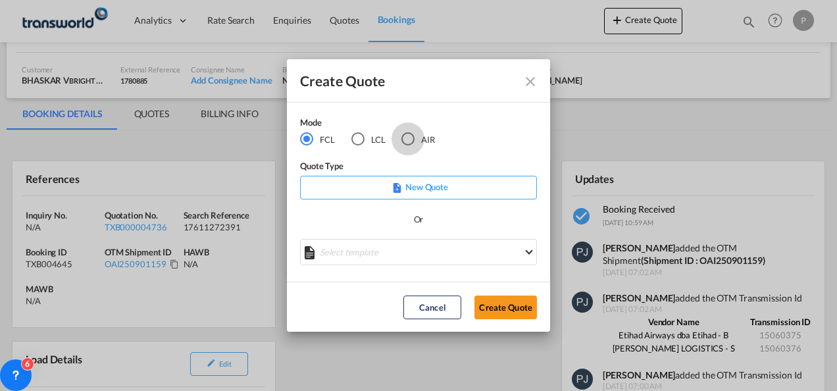
click at [413, 136] on div "AIR" at bounding box center [407, 138] width 13 height 13
click at [507, 303] on button "Create Quote" at bounding box center [505, 307] width 62 height 24
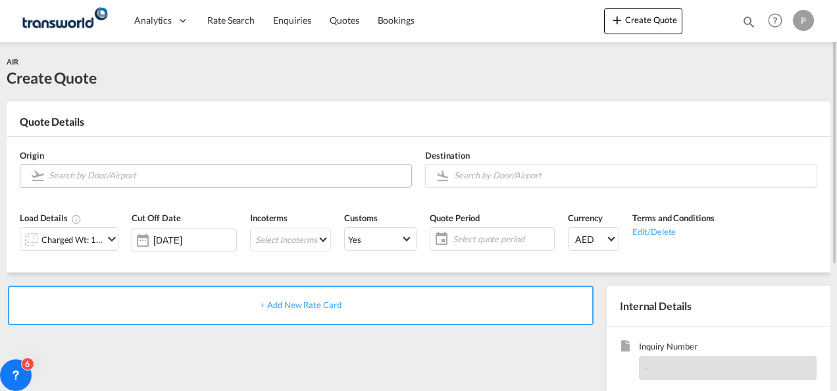
click at [128, 174] on input "Search by Door/Airport" at bounding box center [227, 175] width 356 height 23
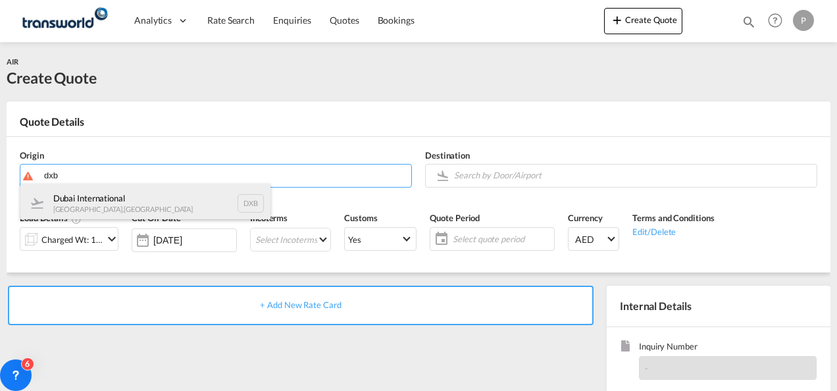
click at [124, 197] on div "Dubai International [GEOGRAPHIC_DATA] , [GEOGRAPHIC_DATA] DXB" at bounding box center [145, 203] width 250 height 39
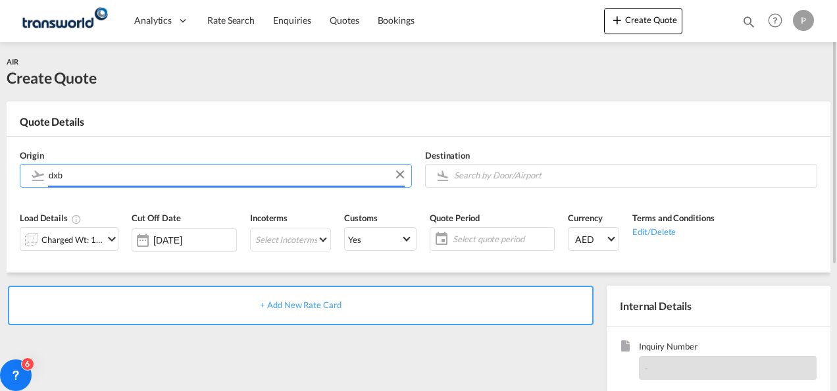
type input "Dubai International, [GEOGRAPHIC_DATA], DXB"
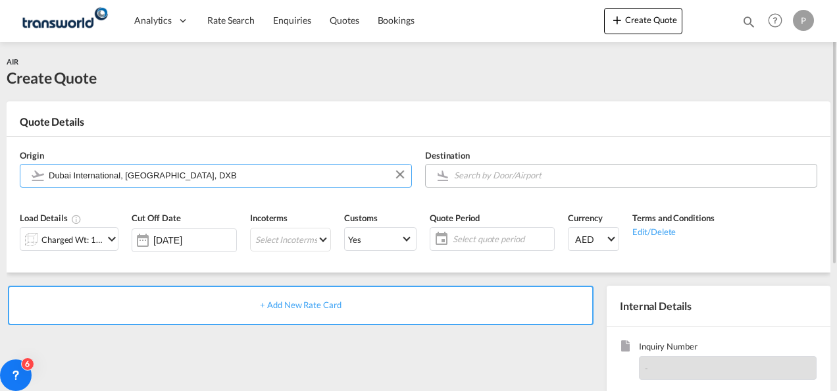
click at [498, 174] on input "Search by Door/Airport" at bounding box center [632, 175] width 356 height 23
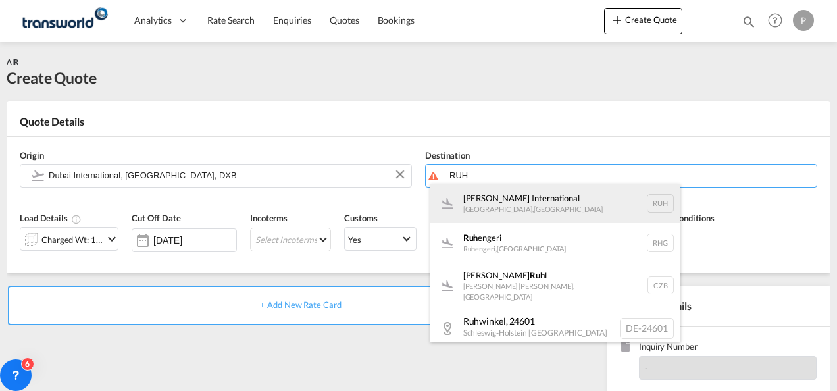
click at [499, 199] on div "[PERSON_NAME] International [GEOGRAPHIC_DATA] , [GEOGRAPHIC_DATA] RUH" at bounding box center [555, 203] width 250 height 39
type input "[PERSON_NAME] International, [GEOGRAPHIC_DATA], RUH"
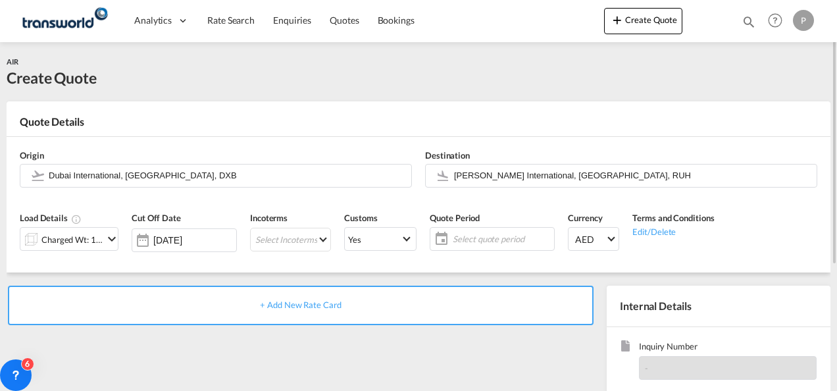
click at [110, 240] on md-icon "icon-chevron-down" at bounding box center [112, 239] width 16 height 16
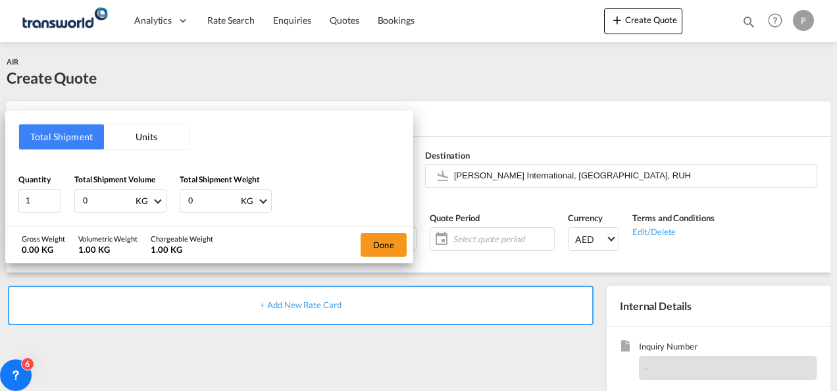
drag, startPoint x: 100, startPoint y: 200, endPoint x: 836, endPoint y: 138, distance: 738.7
click at [7, 180] on div "Total Shipment Units Quantity 1 Total Shipment Volume 0 KG CBM CFT KG LB Total …" at bounding box center [209, 168] width 408 height 115
type input "707.5"
type input "113"
click at [384, 242] on button "Done" at bounding box center [384, 245] width 46 height 24
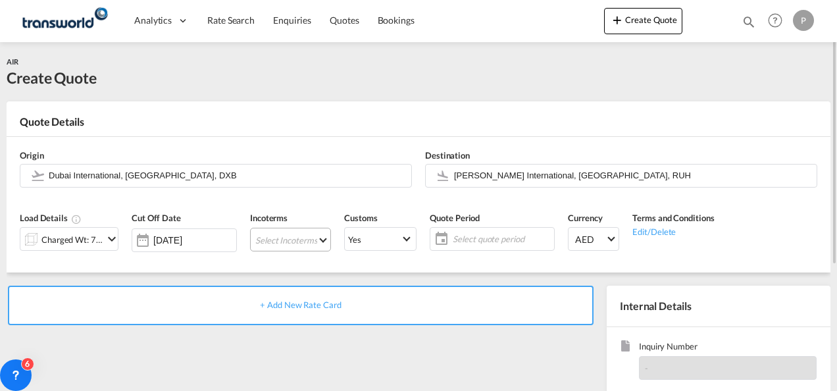
click at [283, 239] on md-select "Select Incoterms CIF - export Cost,Insurance and Freight DAP - export Delivered…" at bounding box center [290, 240] width 81 height 24
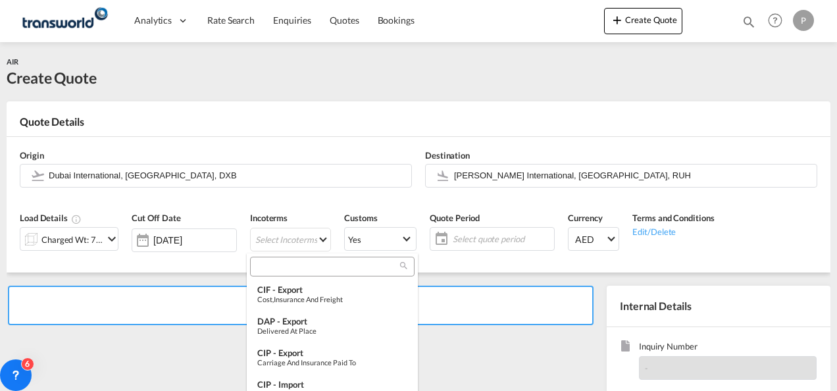
click at [287, 262] on input "search" at bounding box center [327, 267] width 146 height 12
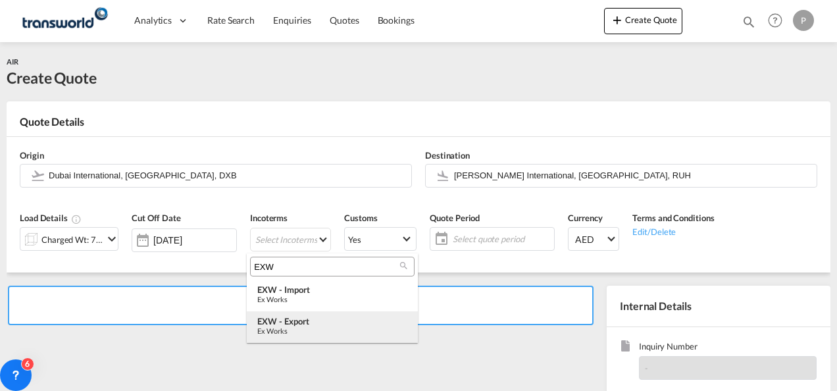
type input "EXW"
click at [300, 325] on div "EXW - export" at bounding box center [332, 321] width 150 height 11
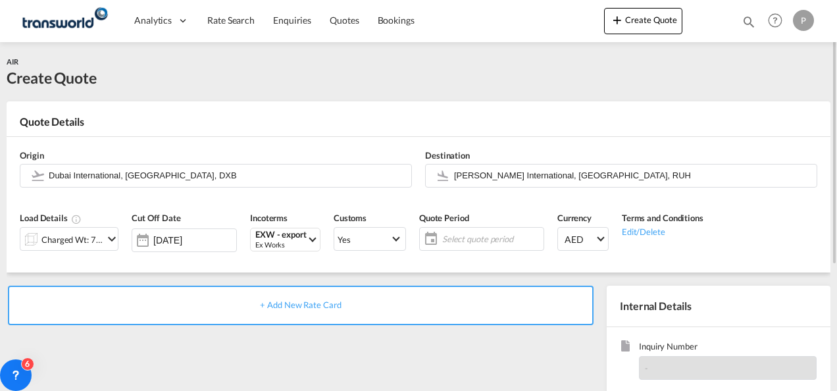
click at [459, 240] on span "Select quote period" at bounding box center [491, 239] width 98 height 12
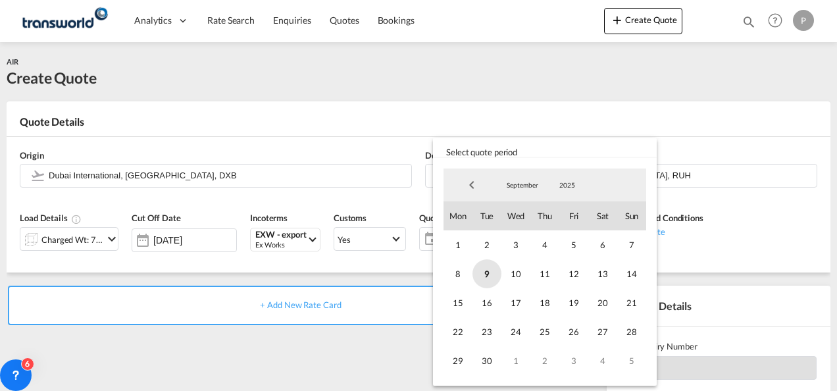
click at [484, 274] on span "9" at bounding box center [486, 273] width 29 height 29
click at [489, 354] on span "30" at bounding box center [486, 360] width 29 height 29
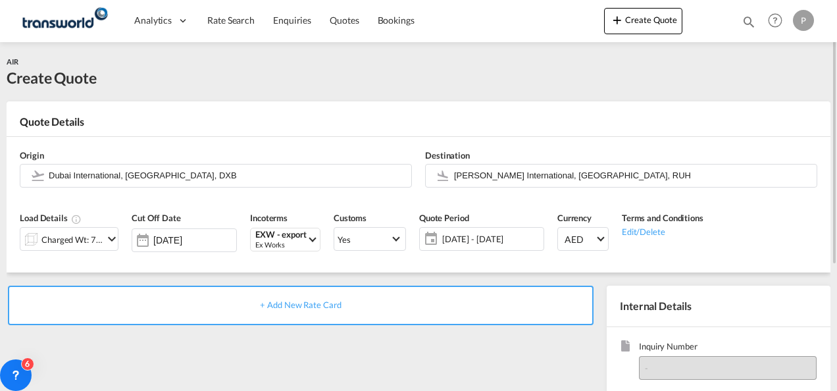
scroll to position [186, 0]
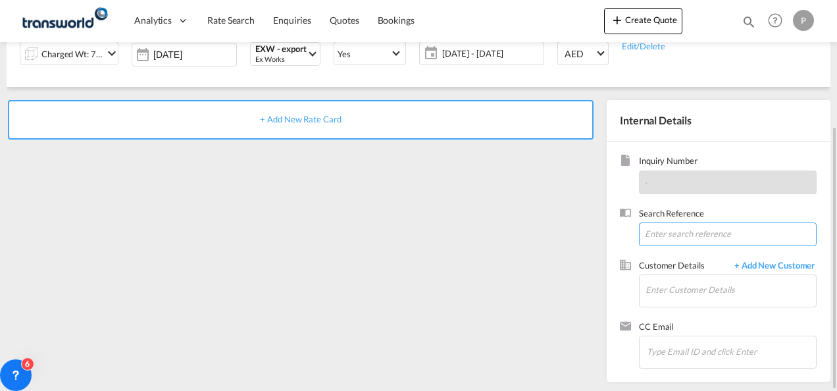
click at [662, 228] on input at bounding box center [728, 234] width 178 height 24
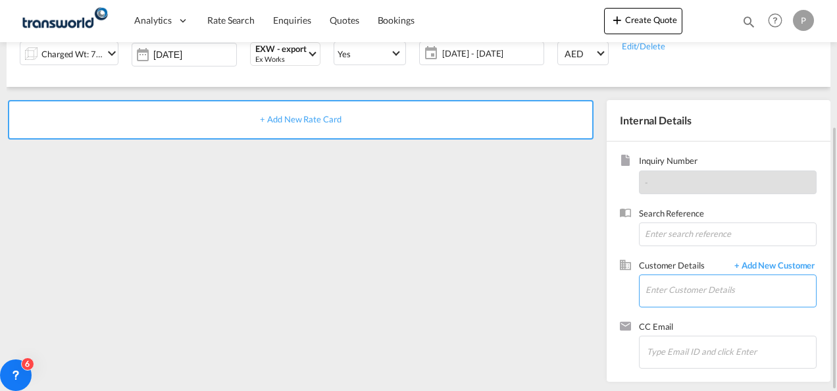
click at [670, 288] on input "Enter Customer Details" at bounding box center [730, 290] width 170 height 30
paste input "17611272380"
type input "17611272380"
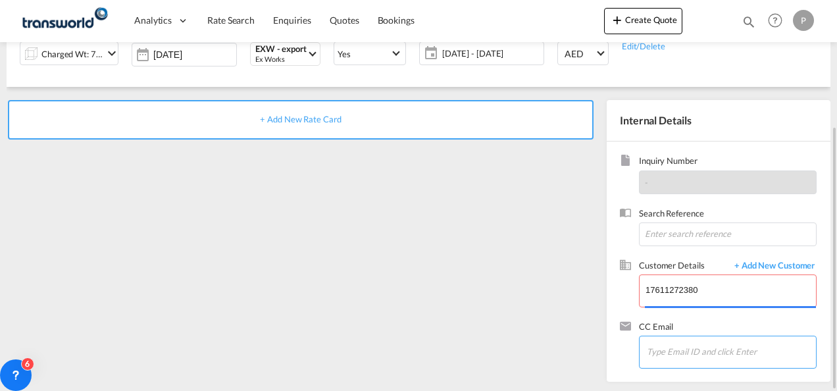
drag, startPoint x: 676, startPoint y: 349, endPoint x: 683, endPoint y: 350, distance: 6.7
click at [676, 349] on input "Chips input." at bounding box center [713, 351] width 132 height 28
type input "A"
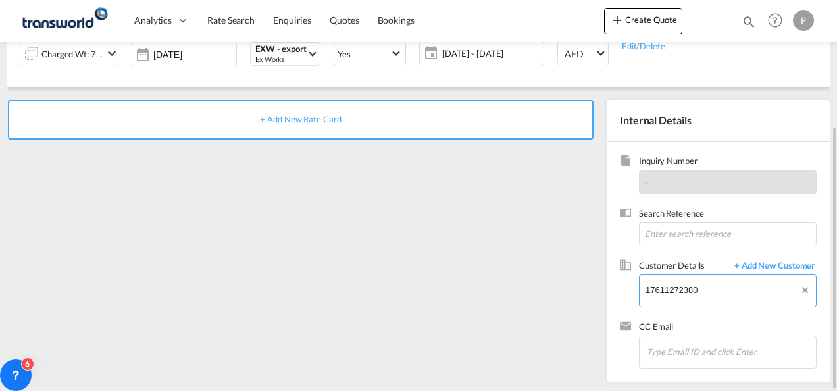
click at [670, 287] on input "17611272380" at bounding box center [730, 290] width 170 height 30
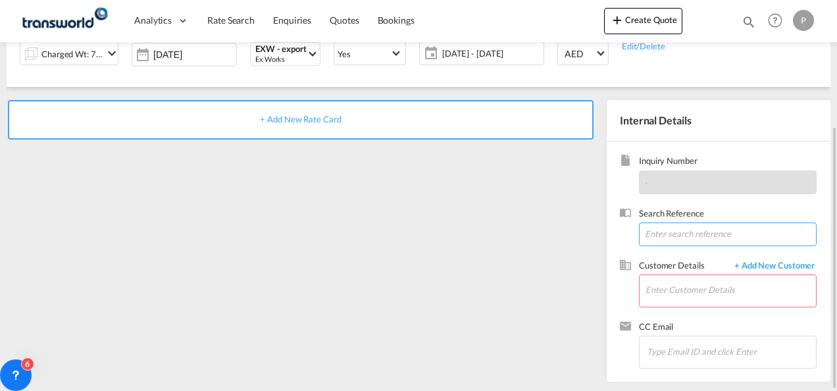
click at [672, 236] on input at bounding box center [728, 234] width 178 height 24
paste input "17611272380"
type input "17611272380"
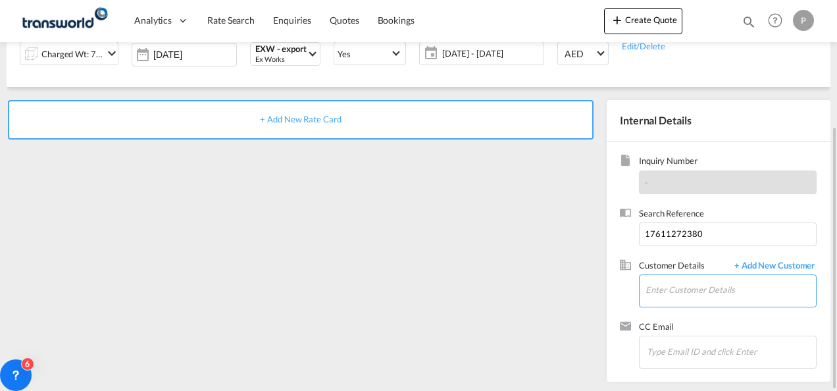
click at [676, 299] on input "Enter Customer Details" at bounding box center [730, 290] width 170 height 30
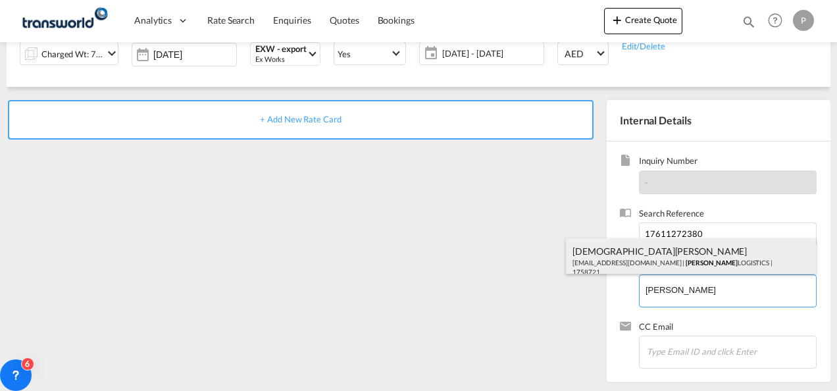
click at [646, 255] on div "[PERSON_NAME] [EMAIL_ADDRESS][DOMAIN_NAME] | [PERSON_NAME] LOGISTICS | 1758721" at bounding box center [691, 260] width 250 height 45
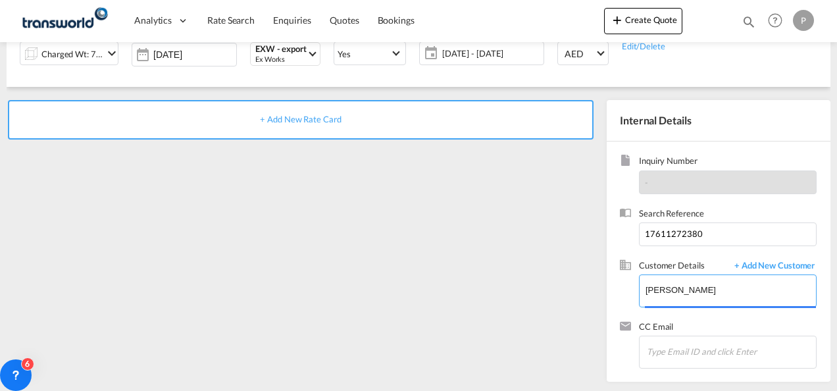
type input "[PERSON_NAME] LOGISTICS, [PERSON_NAME], [EMAIL_ADDRESS][DOMAIN_NAME]"
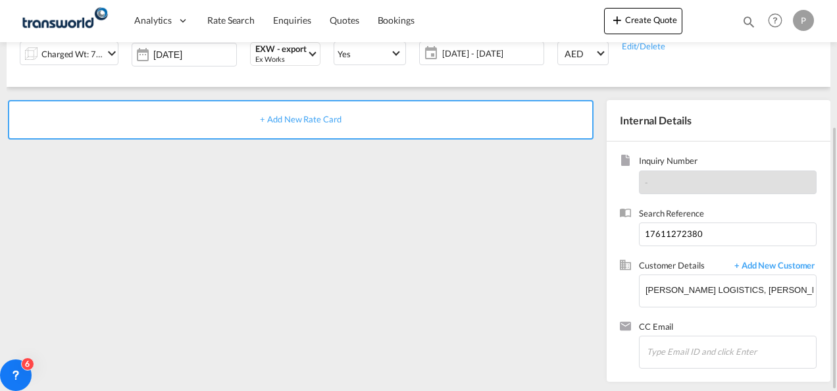
click at [302, 118] on span "+ Add New Rate Card" at bounding box center [300, 119] width 81 height 11
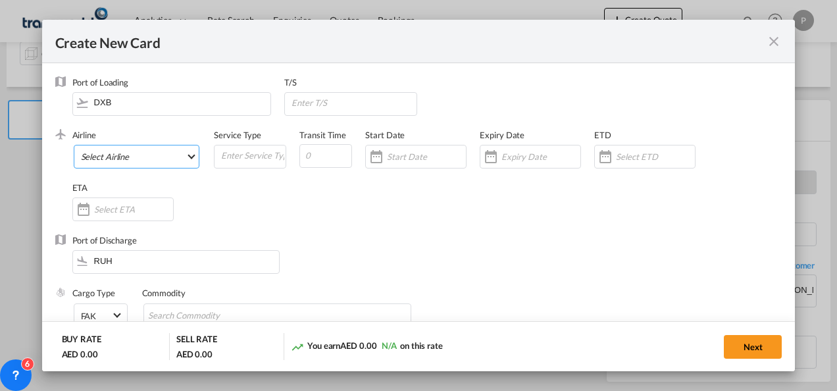
click at [139, 155] on md-select "Select Airline AIR EXPRESS S.A. (1166- / -) CMA CGM Air Cargo (1140-2C / -) DDW…" at bounding box center [137, 157] width 126 height 24
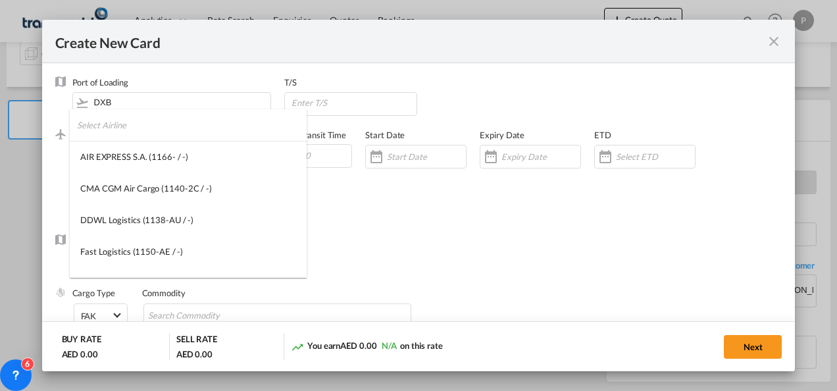
click at [129, 127] on input "search" at bounding box center [192, 125] width 230 height 32
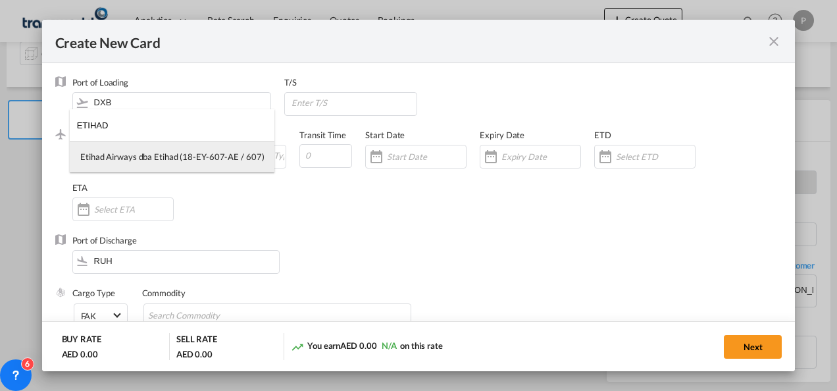
type input "ETIHAD"
click at [114, 157] on div "Etihad Airways dba Etihad (18-EY-607-AE / 607)" at bounding box center [172, 157] width 184 height 12
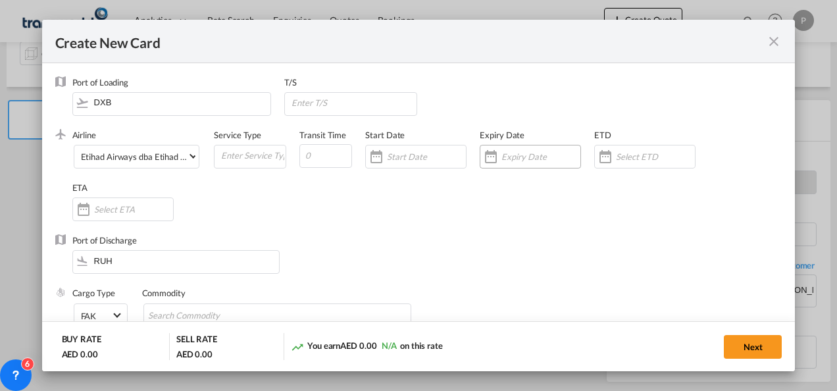
click at [533, 155] on input "Create New Card ..." at bounding box center [540, 156] width 79 height 11
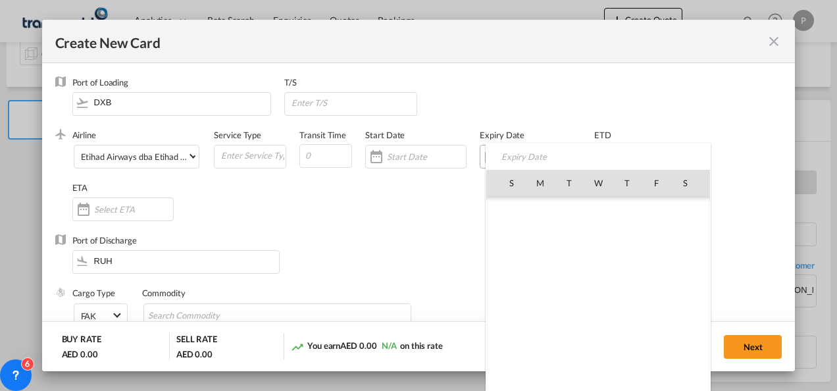
scroll to position [304731, 0]
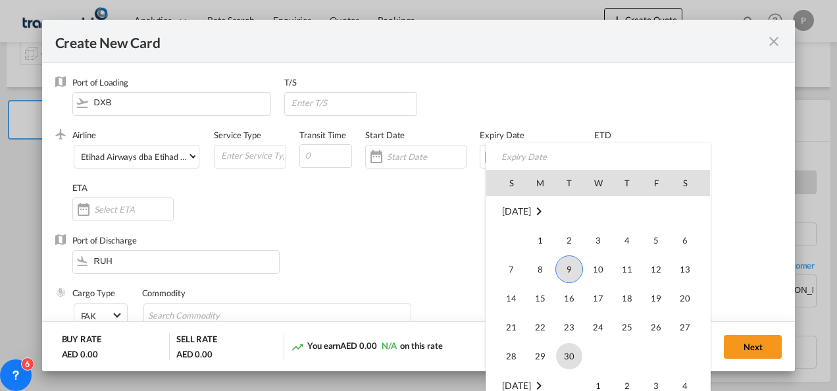
click at [572, 350] on span "30" at bounding box center [569, 356] width 26 height 26
type input "[DATE]"
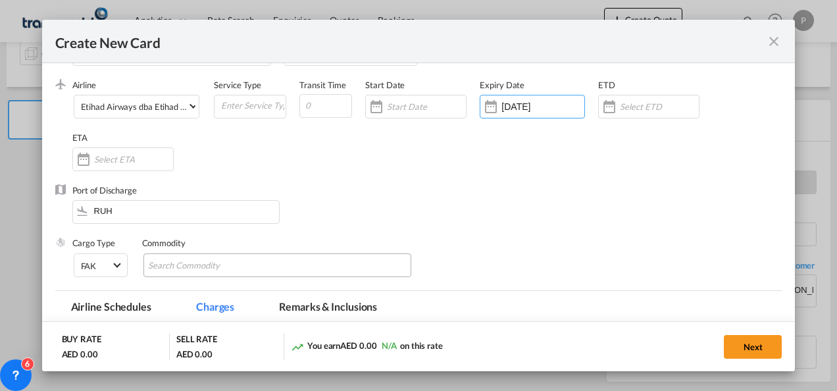
scroll to position [66, 0]
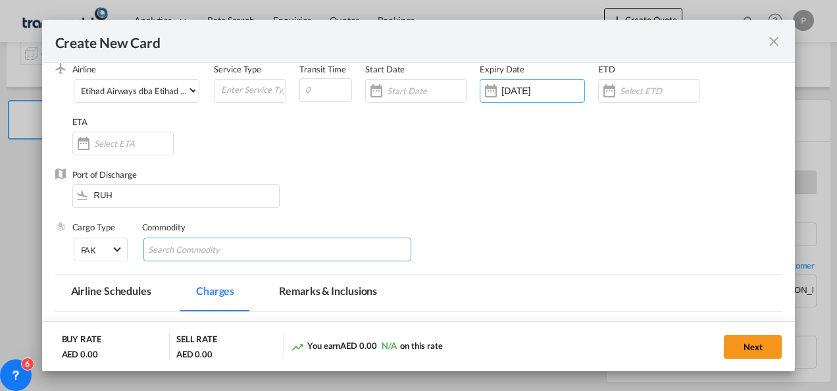
click at [239, 253] on input "Search Commodity" at bounding box center [208, 249] width 120 height 21
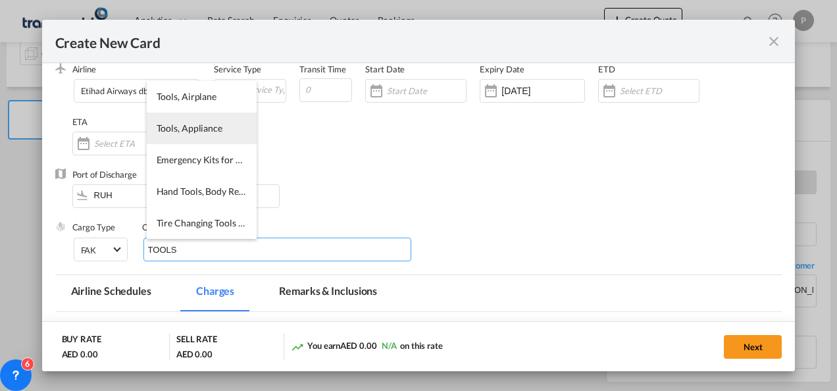
type input "TOOLS"
click at [199, 129] on span "Tools, Appliance" at bounding box center [190, 127] width 66 height 11
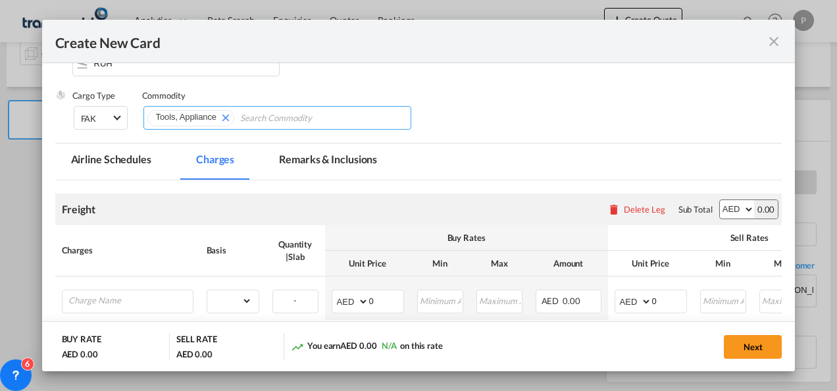
scroll to position [312, 0]
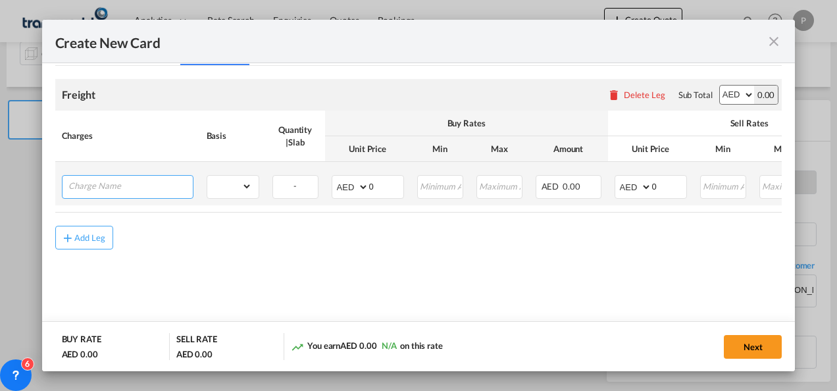
click at [117, 186] on input "Charge Name" at bounding box center [130, 186] width 124 height 20
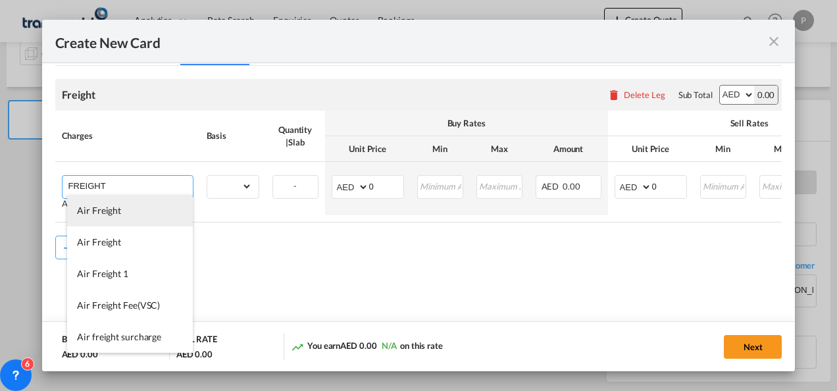
click at [135, 208] on li "Air Freight" at bounding box center [130, 211] width 126 height 32
type input "Air Freight"
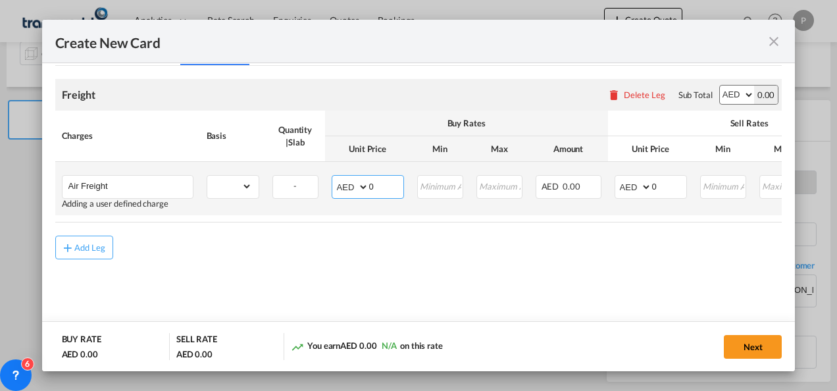
click at [389, 183] on input "0" at bounding box center [386, 186] width 34 height 20
click at [247, 189] on select "gross_weight volumetric_weight per_shipment per_bl per_km % on air freight per_…" at bounding box center [229, 186] width 45 height 21
select select "per_shipment"
click at [207, 176] on select "gross_weight volumetric_weight per_shipment per_bl per_km % on air freight per_…" at bounding box center [229, 186] width 45 height 21
click at [389, 180] on input "0" at bounding box center [386, 186] width 34 height 20
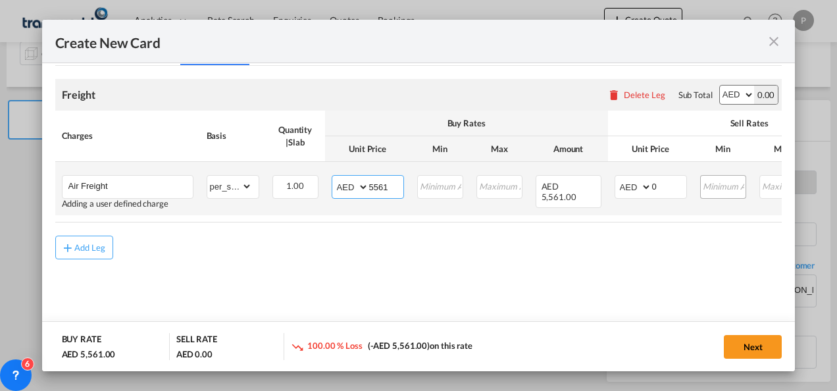
type input "5561"
click at [666, 184] on input "0" at bounding box center [669, 186] width 34 height 20
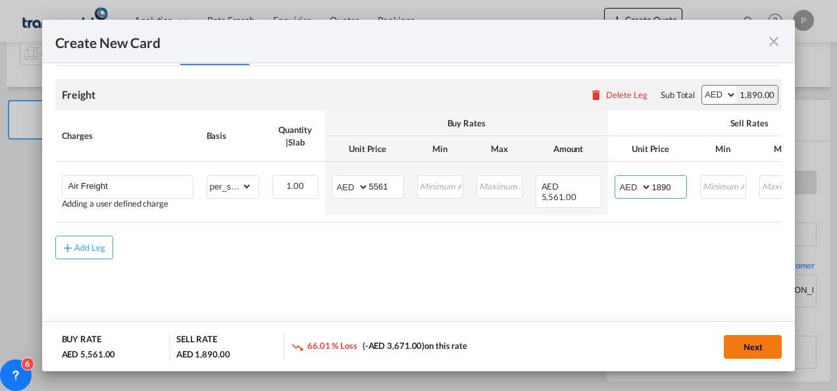
type input "1890"
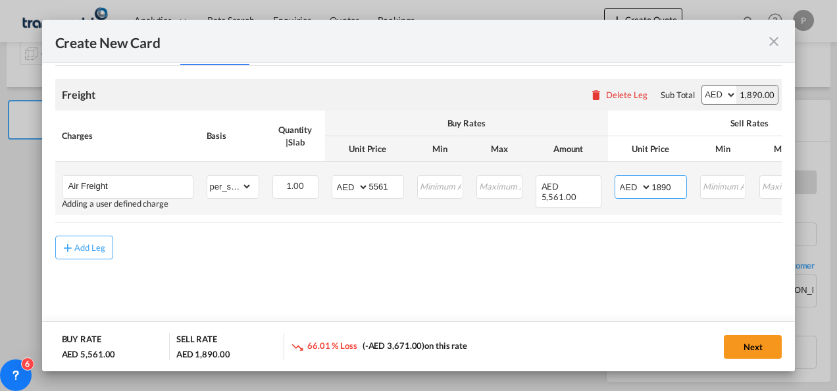
click at [645, 184] on select "AED AFN ALL AMD ANG AOA ARS AUD AWG AZN BAM BBD BDT BGN BHD BIF BMD BND BOB BRL…" at bounding box center [634, 187] width 34 height 18
select select "string:USD"
click at [617, 178] on select "AED AFN ALL AMD ANG AOA ARS AUD AWG AZN BAM BBD BDT BGN BHD BIF BMD BND BOB BRL…" at bounding box center [634, 187] width 34 height 18
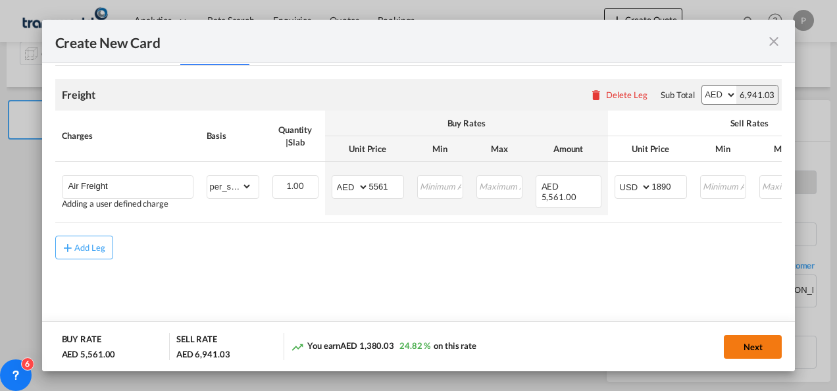
click at [755, 347] on button "Next" at bounding box center [753, 347] width 58 height 24
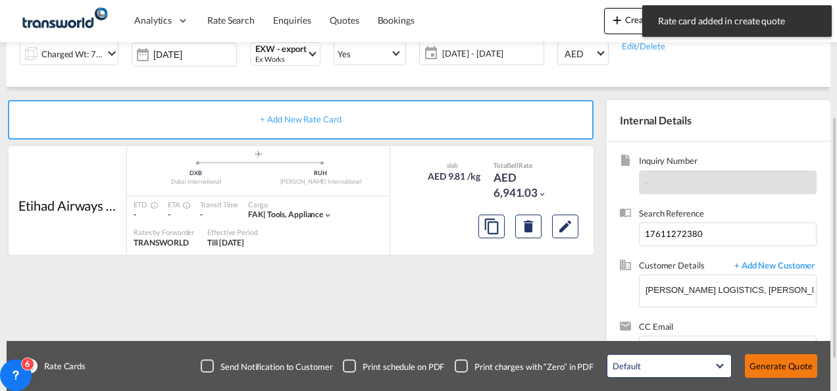
click at [776, 363] on button "Generate Quote" at bounding box center [781, 366] width 72 height 24
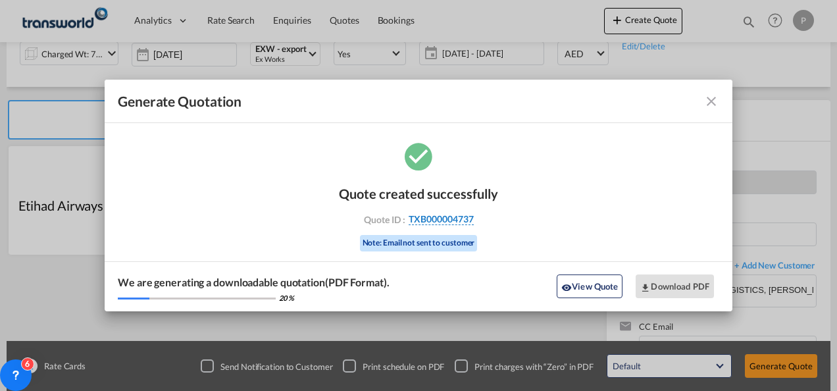
click at [422, 216] on span "TXB000004737" at bounding box center [441, 219] width 65 height 12
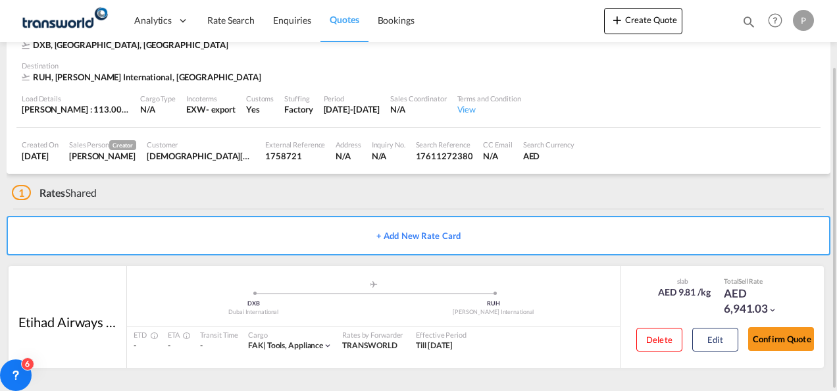
scroll to position [80, 0]
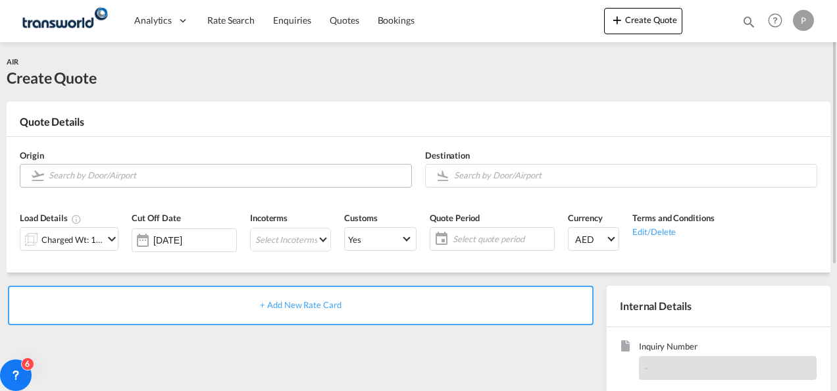
click at [172, 174] on input "Search by Door/Airport" at bounding box center [227, 175] width 356 height 23
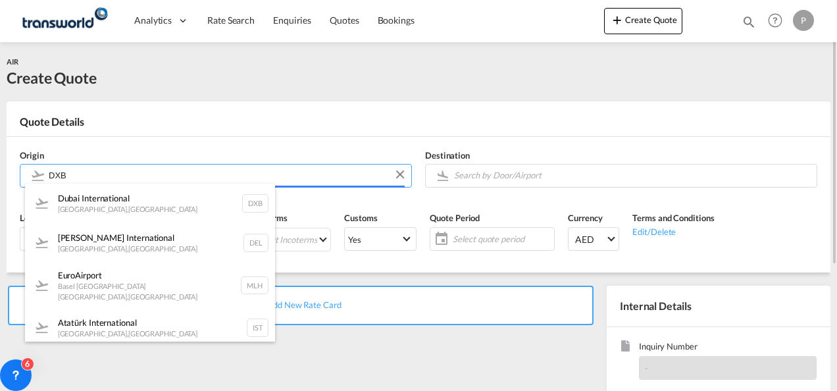
drag, startPoint x: 155, startPoint y: 197, endPoint x: 353, endPoint y: 197, distance: 198.0
click at [154, 197] on div "Dubai International [GEOGRAPHIC_DATA] , [GEOGRAPHIC_DATA] DXB" at bounding box center [150, 203] width 250 height 39
type input "Dubai International, [GEOGRAPHIC_DATA], DXB"
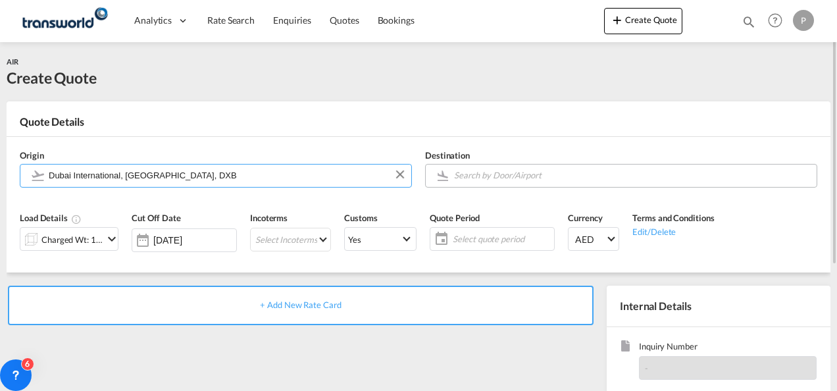
click at [480, 177] on input "Search by Door/Airport" at bounding box center [632, 175] width 356 height 23
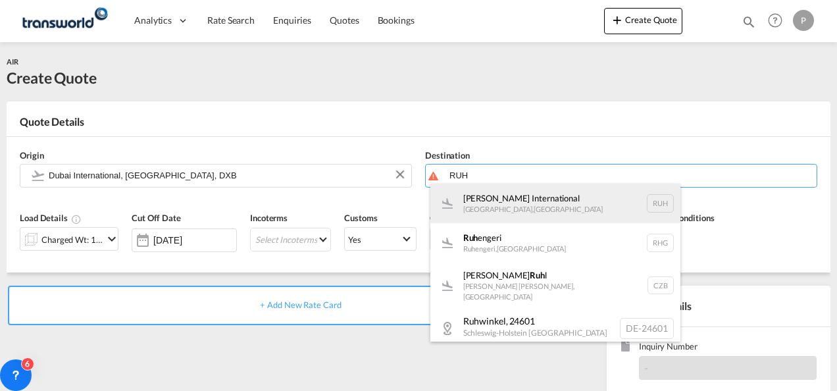
click at [495, 203] on div "[PERSON_NAME] International [GEOGRAPHIC_DATA] , [GEOGRAPHIC_DATA] RUH" at bounding box center [555, 203] width 250 height 39
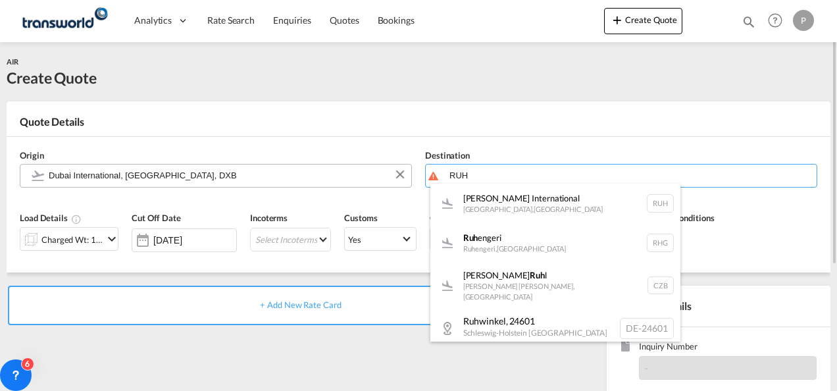
type input "[PERSON_NAME] International, [GEOGRAPHIC_DATA], RUH"
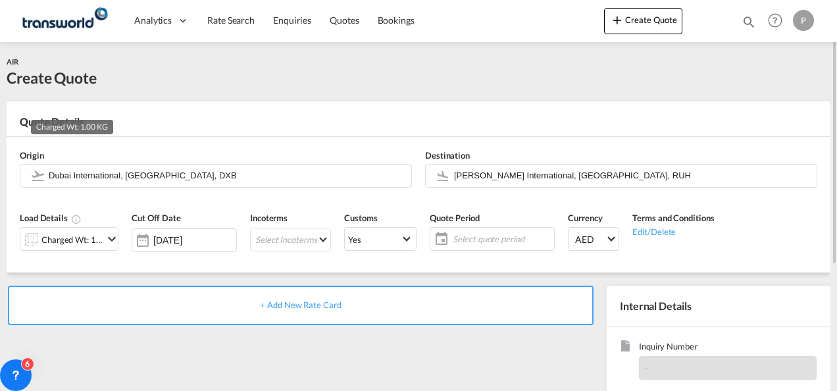
click at [92, 236] on div "Charged Wt: 1.00 KG" at bounding box center [72, 239] width 62 height 18
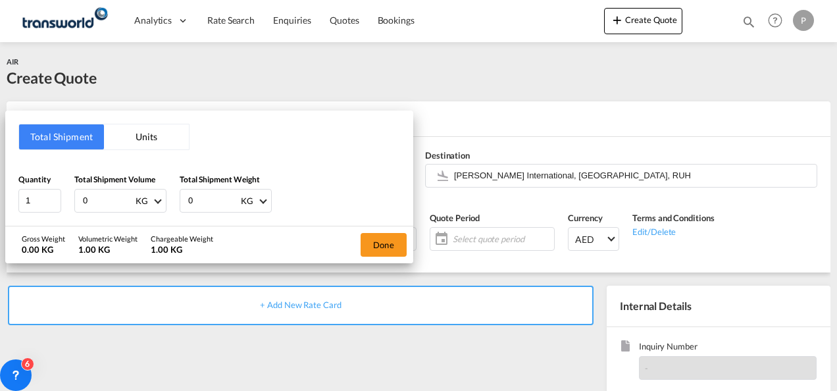
drag, startPoint x: 99, startPoint y: 199, endPoint x: 836, endPoint y: 101, distance: 743.9
click at [86, 161] on div "Total Shipment Units Quantity 1 Total Shipment Volume 0 KG CBM CFT KG LB Total …" at bounding box center [209, 168] width 408 height 115
type input "0707.5"
type input "113"
click at [380, 239] on button "Done" at bounding box center [384, 245] width 46 height 24
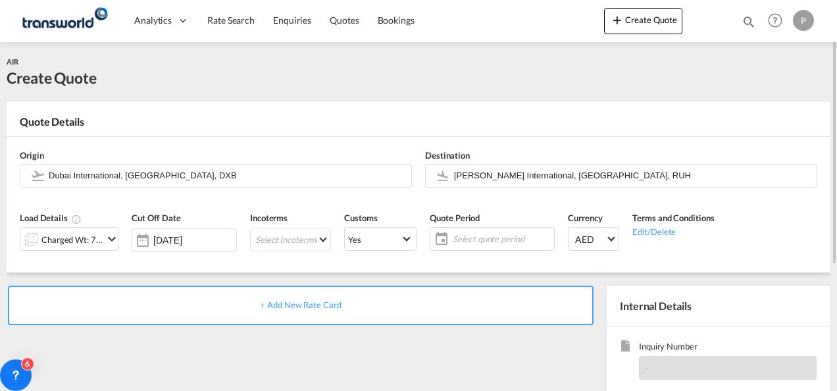
scroll to position [66, 0]
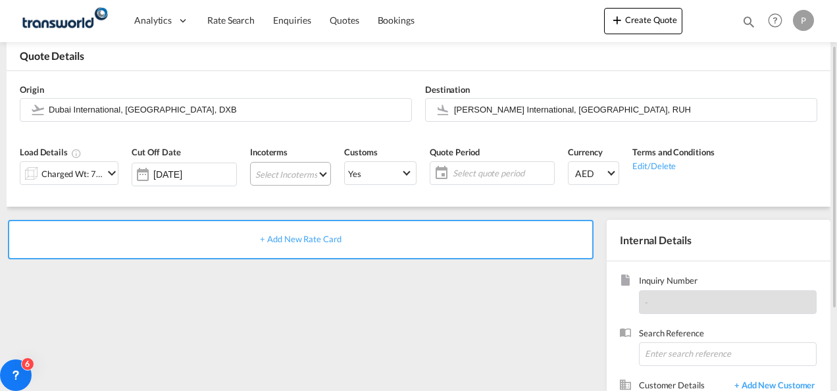
click at [291, 174] on md-select "Select Incoterms CIF - export Cost,Insurance and Freight DAP - export Delivered…" at bounding box center [290, 174] width 81 height 24
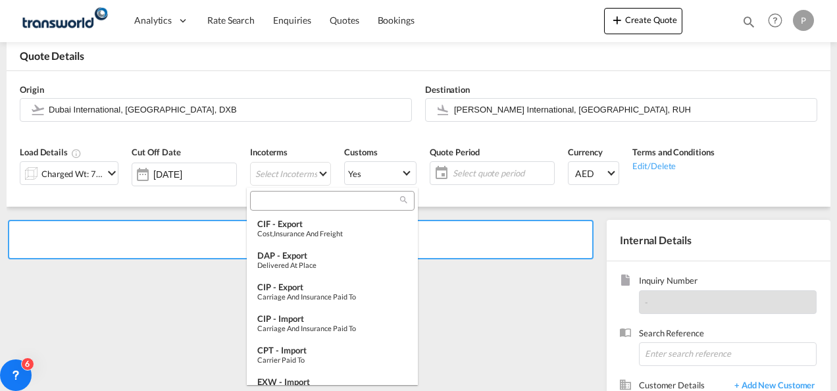
click at [297, 206] on input "search" at bounding box center [327, 201] width 146 height 12
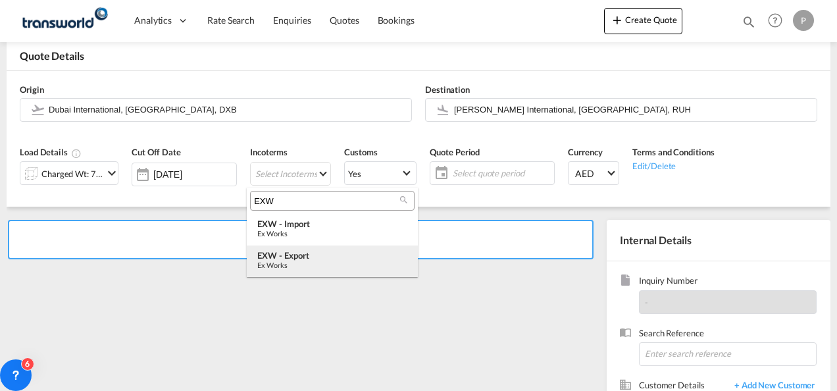
type input "EXW"
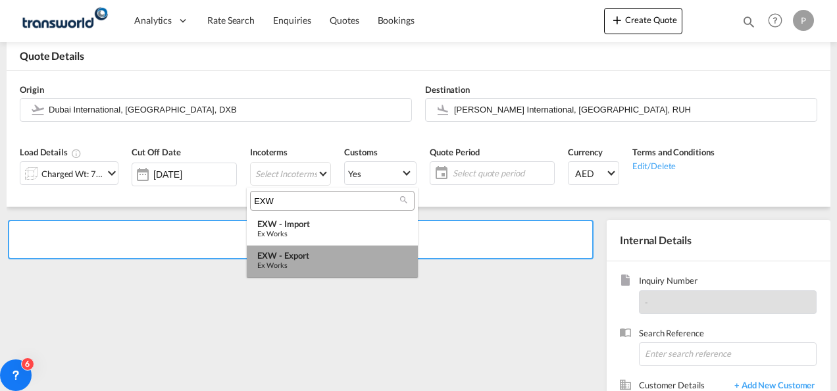
click at [295, 251] on div "EXW - export" at bounding box center [332, 255] width 150 height 11
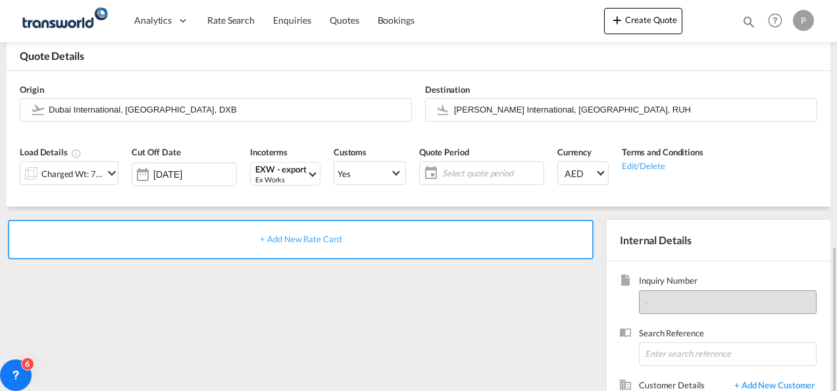
scroll to position [186, 0]
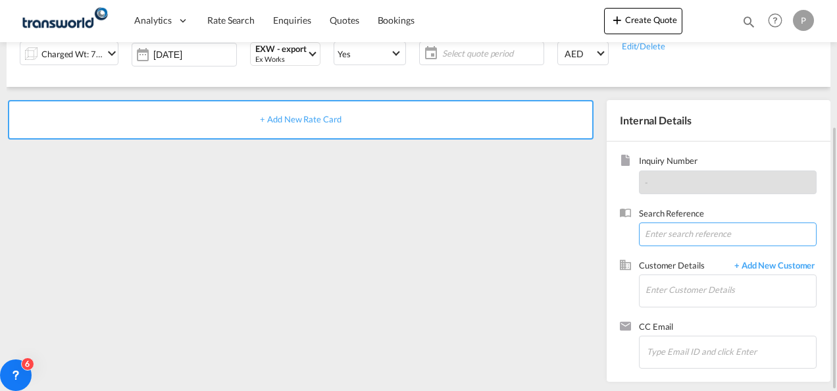
click at [668, 236] on input at bounding box center [728, 234] width 178 height 24
paste input "17611272380"
type input "17611272380"
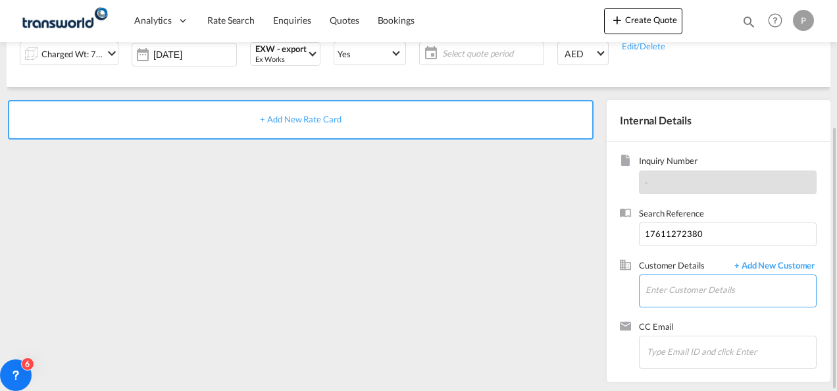
click at [686, 288] on input "Enter Customer Details" at bounding box center [730, 290] width 170 height 30
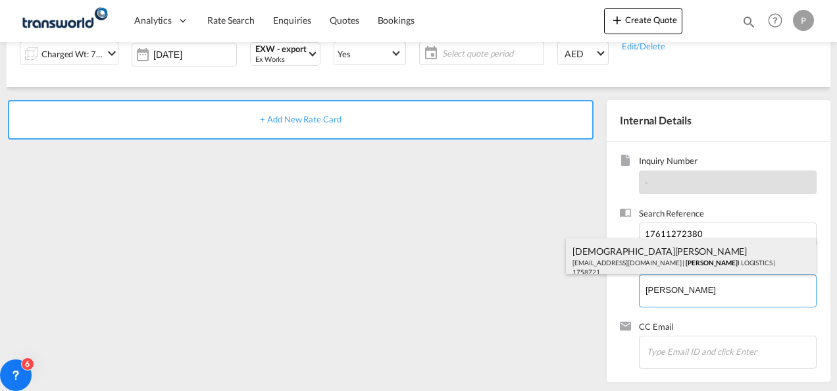
click at [634, 255] on div "[PERSON_NAME] [EMAIL_ADDRESS][DOMAIN_NAME] | [PERSON_NAME] I LOGISTICS | 1758721" at bounding box center [691, 260] width 250 height 45
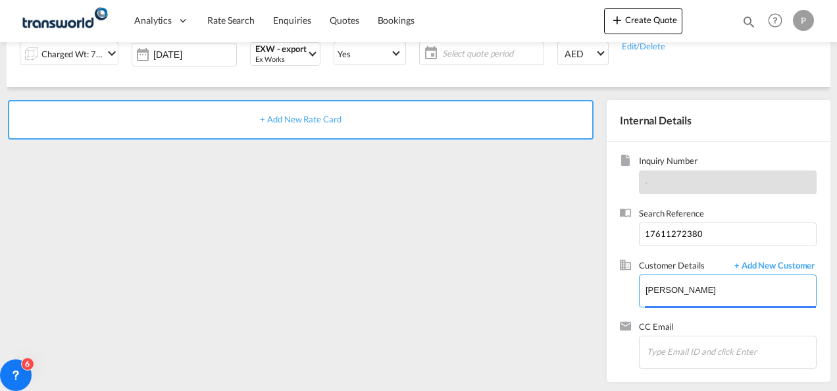
type input "[PERSON_NAME] LOGISTICS, [PERSON_NAME], [EMAIL_ADDRESS][DOMAIN_NAME]"
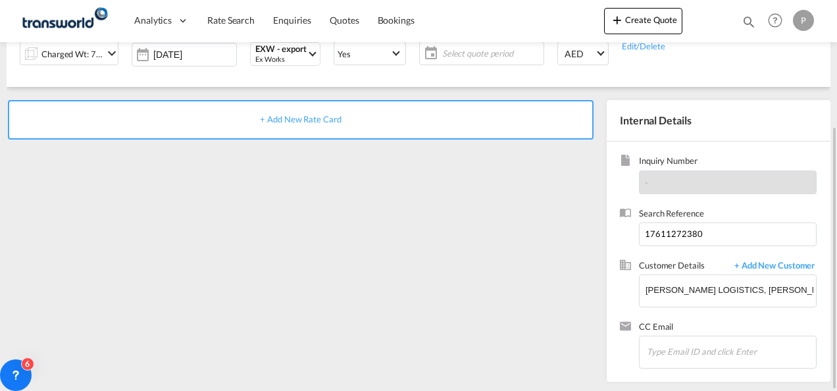
click at [310, 116] on span "+ Add New Rate Card" at bounding box center [300, 119] width 81 height 11
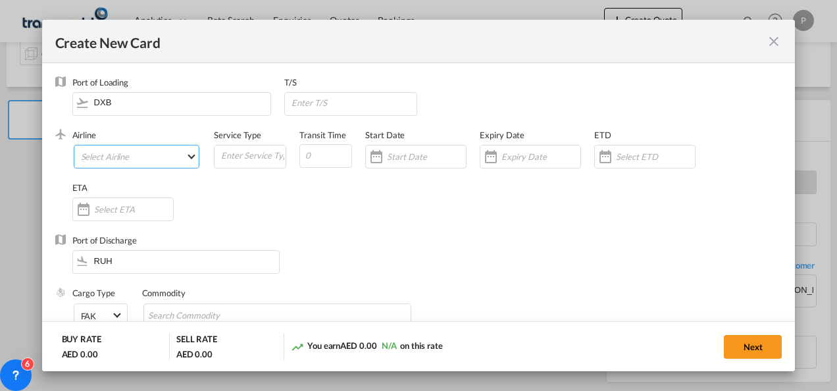
click at [142, 154] on md-select "Select Airline AIR EXPRESS S.A. (1166- / -) CMA CGM Air Cargo (1140-2C / -) DDW…" at bounding box center [137, 157] width 126 height 24
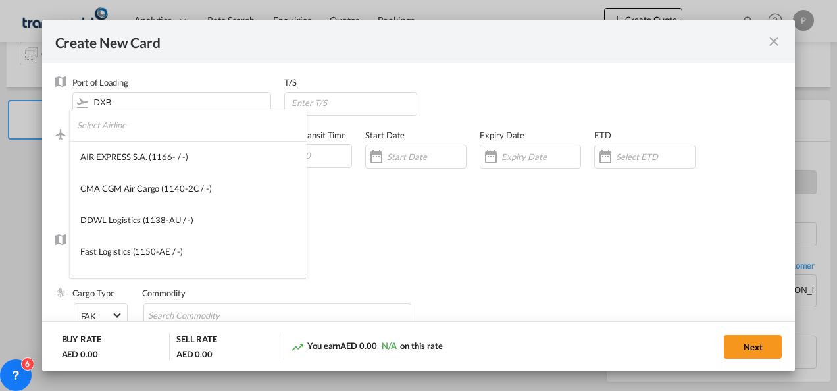
click at [161, 132] on input "search" at bounding box center [192, 125] width 230 height 32
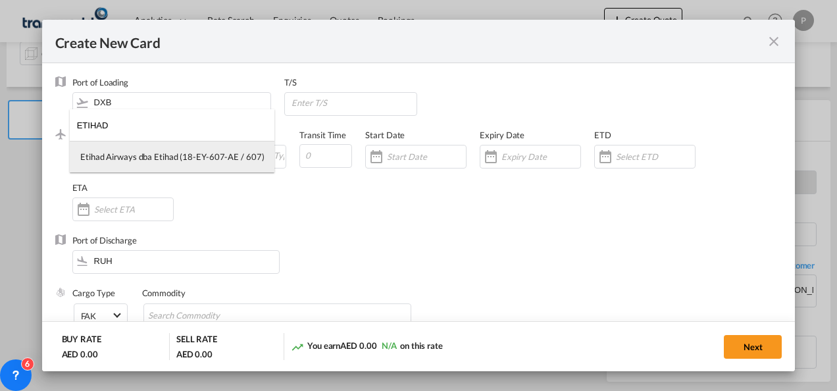
type input "ETIHAD"
click at [153, 158] on div "Etihad Airways dba Etihad (18-EY-607-AE / 607)" at bounding box center [172, 157] width 184 height 12
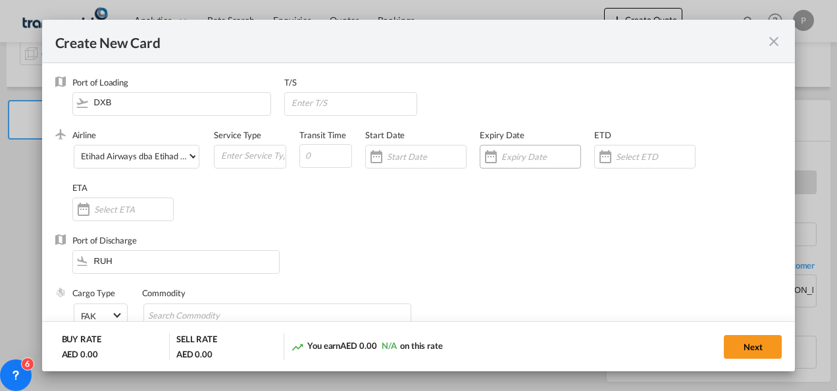
click at [522, 156] on input "Create New Card ..." at bounding box center [540, 156] width 79 height 11
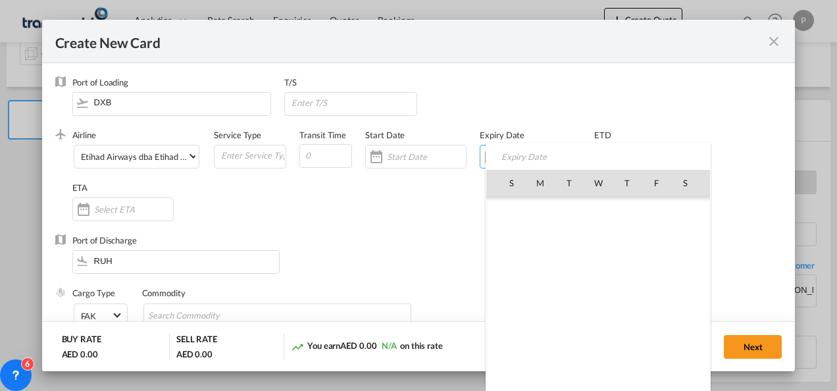
scroll to position [304731, 0]
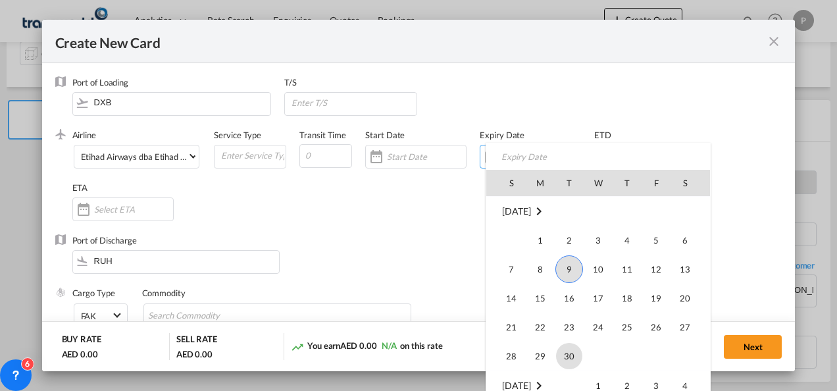
click at [571, 357] on span "30" at bounding box center [569, 356] width 26 height 26
type input "[DATE]"
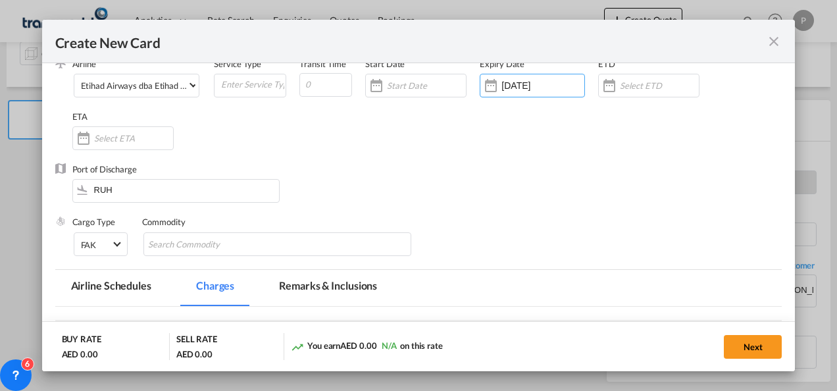
scroll to position [132, 0]
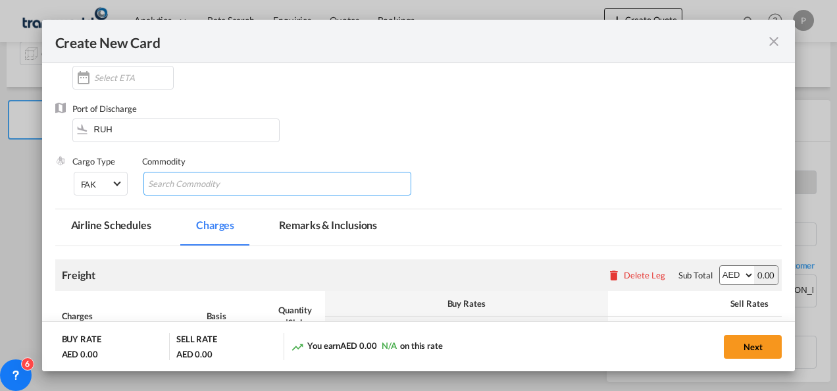
click at [175, 183] on input "Search Commodity" at bounding box center [208, 184] width 120 height 21
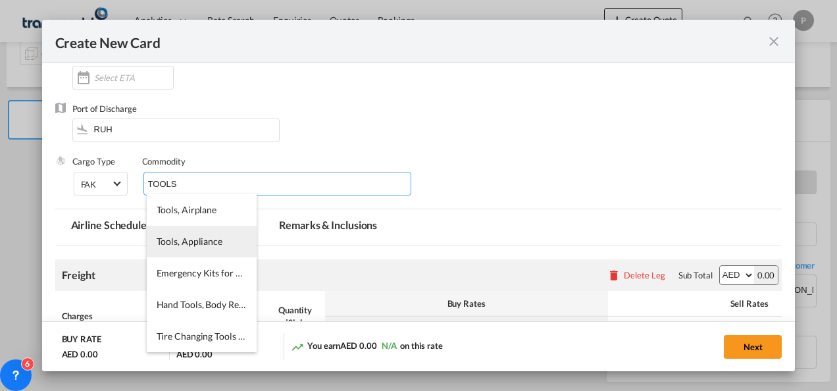
type input "TOOLS"
click at [205, 237] on span "Tools, Appliance" at bounding box center [190, 241] width 66 height 11
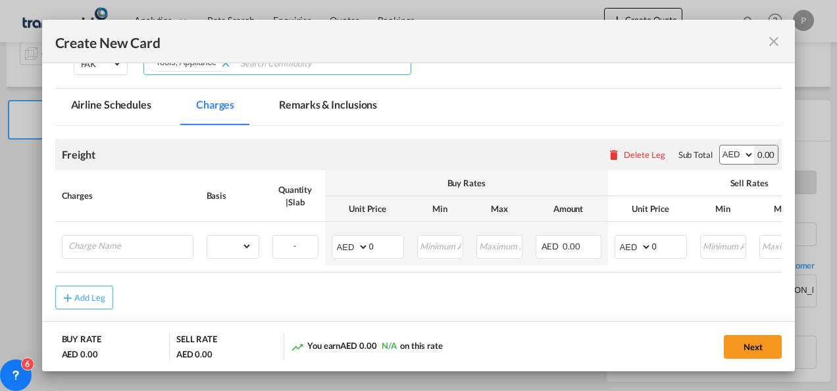
scroll to position [263, 0]
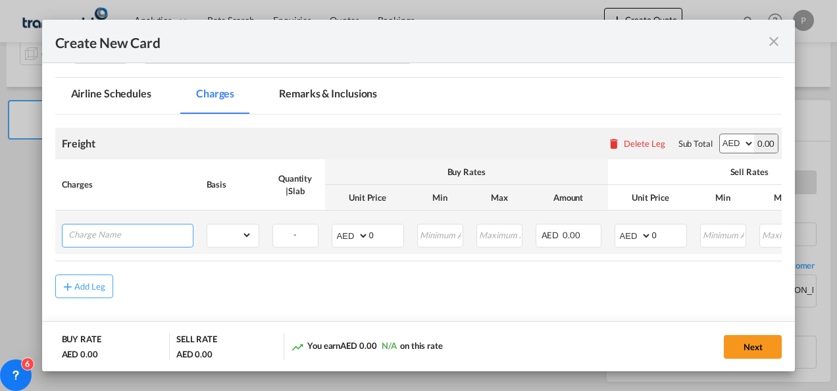
click at [104, 233] on input "Charge Name" at bounding box center [130, 234] width 124 height 20
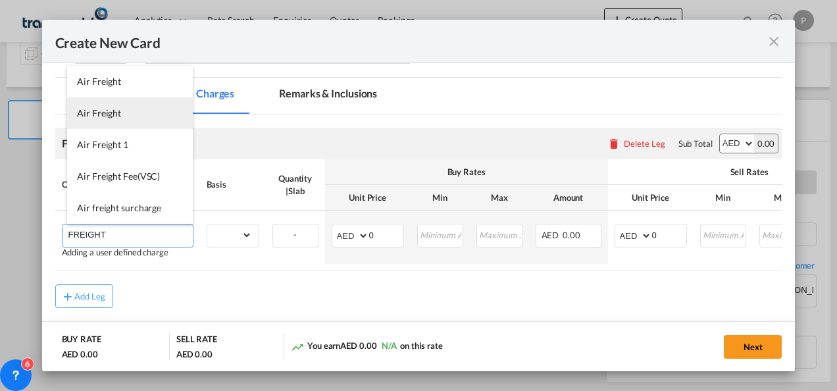
click at [101, 112] on span "Air Freight" at bounding box center [99, 112] width 44 height 11
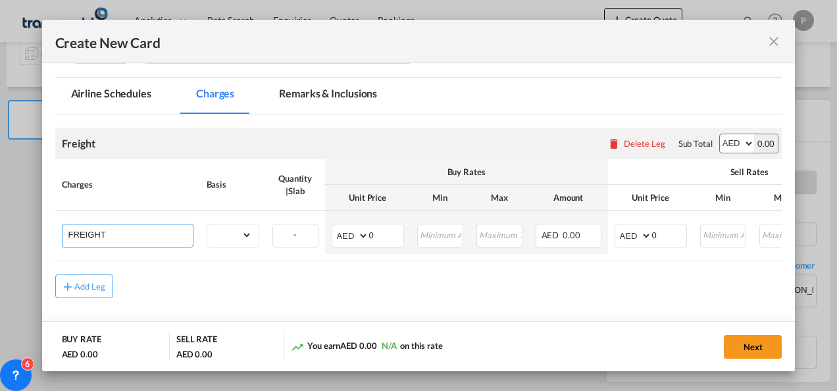
type input "Air Freight"
click at [247, 235] on select "gross_weight volumetric_weight per_shipment per_bl per_km % on air freight per_…" at bounding box center [229, 234] width 45 height 21
select select "per_shipment"
click at [207, 224] on select "gross_weight volumetric_weight per_shipment per_bl per_km % on air freight per_…" at bounding box center [229, 234] width 45 height 21
click at [380, 229] on input "0" at bounding box center [386, 234] width 34 height 20
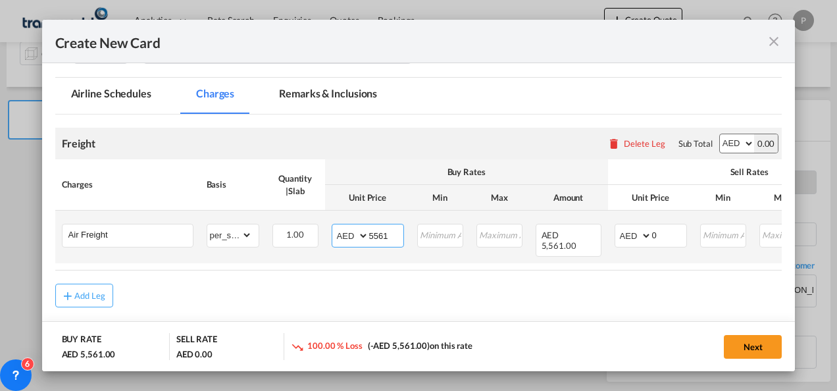
type input "5561"
click at [645, 236] on select "AED AFN ALL AMD ANG AOA ARS AUD AWG AZN BAM BBD BDT BGN BHD BIF BMD BND BOB BRL…" at bounding box center [634, 235] width 34 height 18
select select "string:USD"
click at [617, 226] on select "AED AFN ALL AMD ANG AOA ARS AUD AWG AZN BAM BBD BDT BGN BHD BIF BMD BND BOB BRL…" at bounding box center [634, 235] width 34 height 18
click at [670, 233] on input "0" at bounding box center [669, 234] width 34 height 20
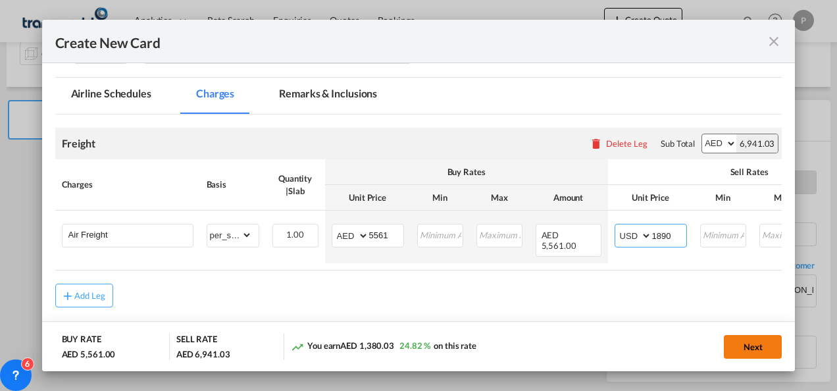
type input "1890"
click at [762, 345] on button "Next" at bounding box center [753, 347] width 58 height 24
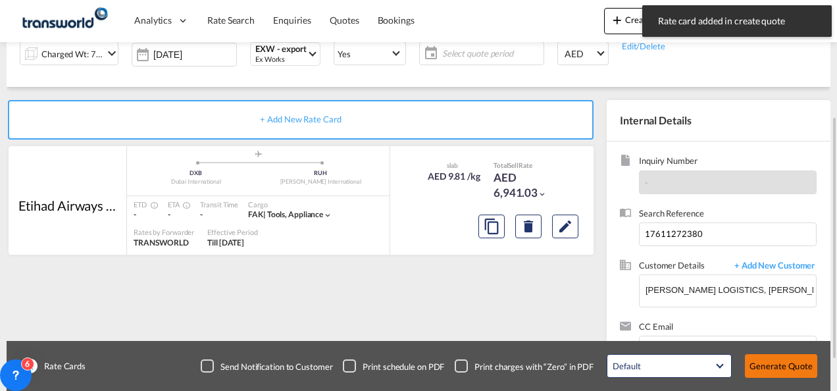
click at [782, 367] on button "Generate Quote" at bounding box center [781, 366] width 72 height 24
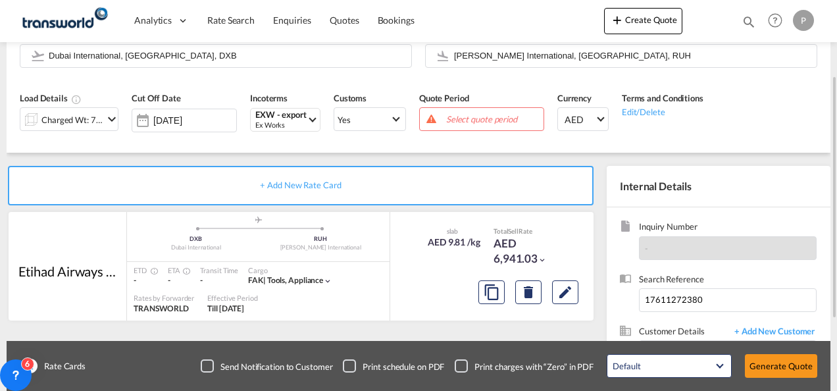
click at [486, 116] on span "Select quote period" at bounding box center [493, 119] width 94 height 12
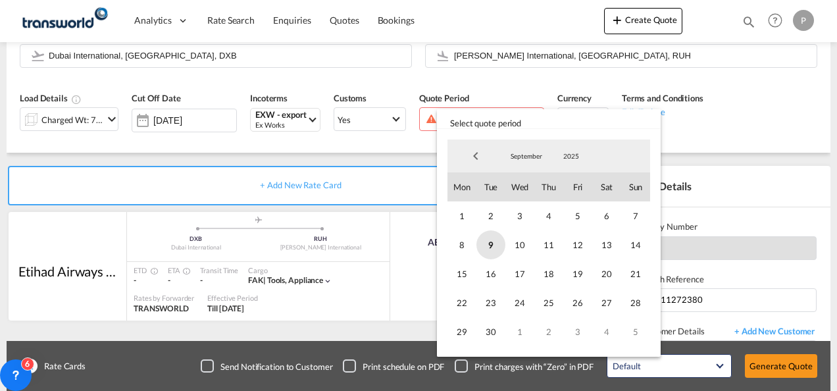
click at [490, 245] on span "9" at bounding box center [490, 244] width 29 height 29
click at [496, 329] on span "30" at bounding box center [490, 331] width 29 height 29
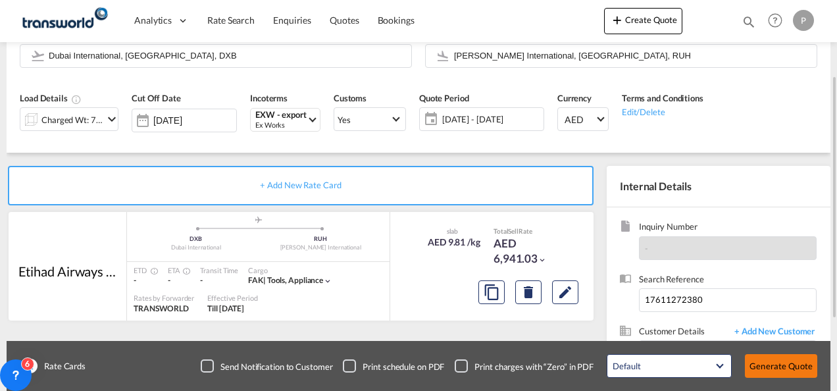
click at [774, 363] on button "Generate Quote" at bounding box center [781, 366] width 72 height 24
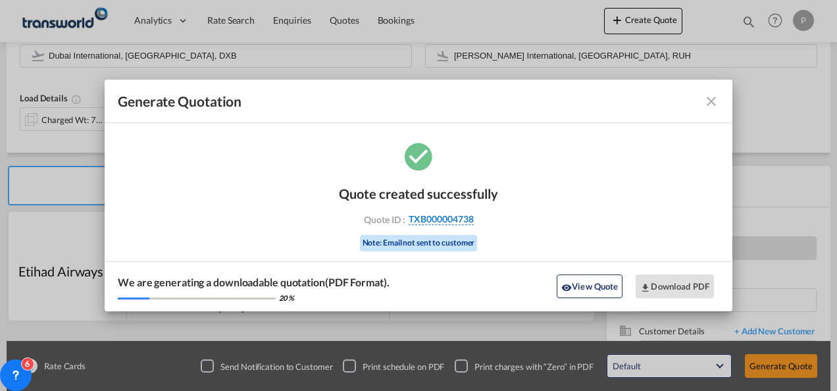
click at [449, 218] on span "TXB000004738" at bounding box center [441, 219] width 65 height 12
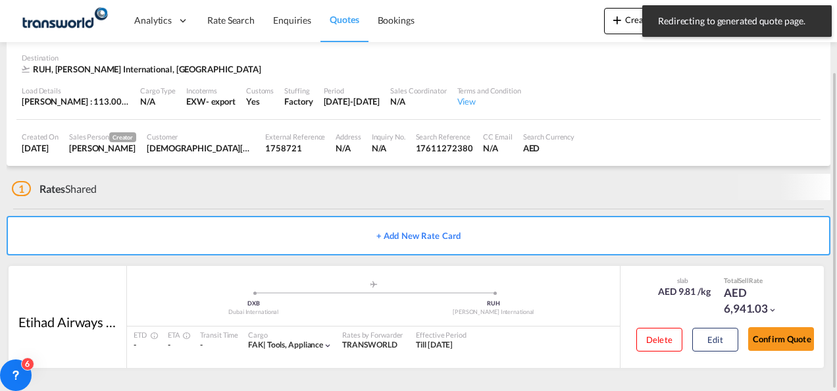
scroll to position [88, 0]
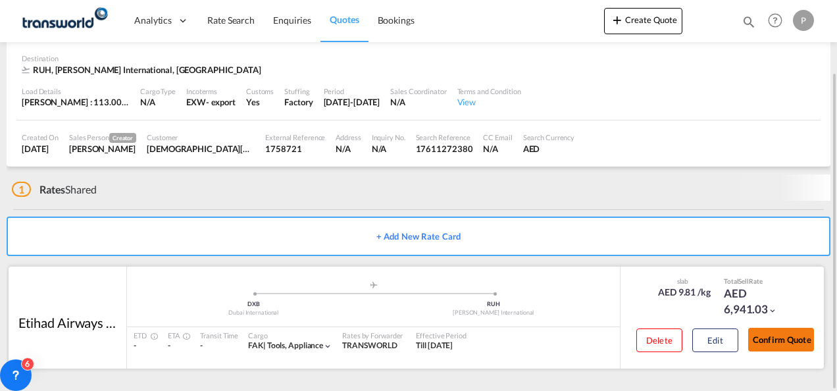
click at [778, 339] on button "Confirm Quote" at bounding box center [781, 340] width 66 height 24
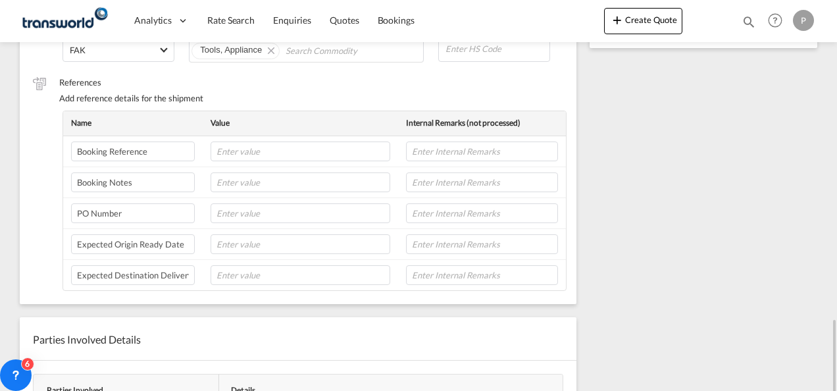
scroll to position [159, 0]
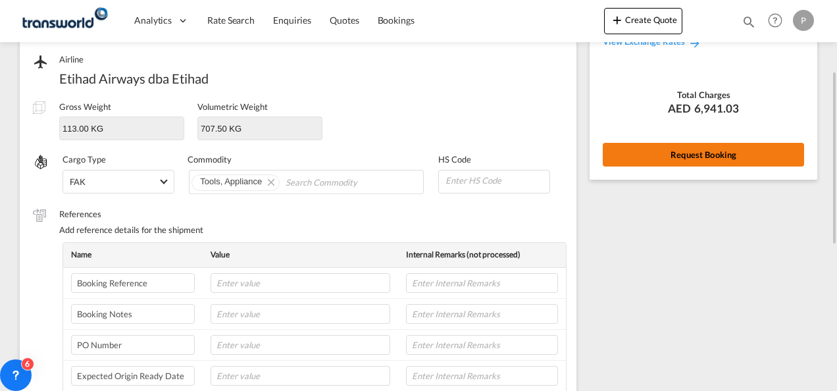
click at [672, 149] on button "Request Booking" at bounding box center [703, 155] width 201 height 24
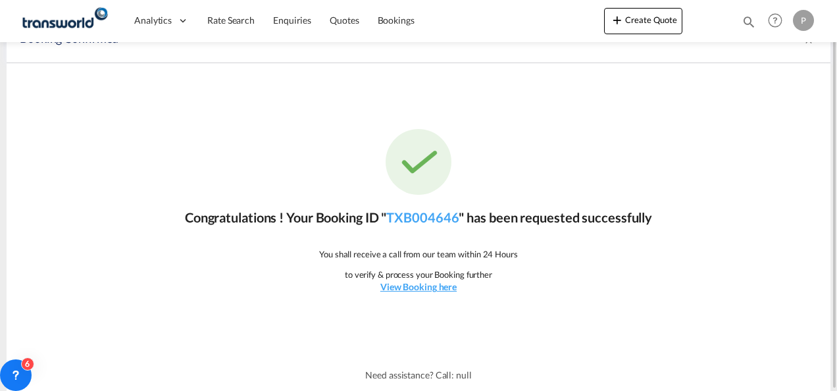
scroll to position [24, 0]
click at [428, 217] on link "TXB004646" at bounding box center [422, 218] width 72 height 16
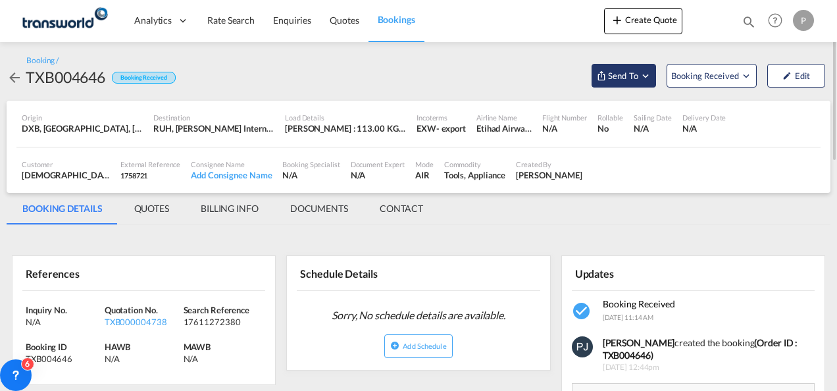
click at [647, 74] on md-icon "Open demo menu" at bounding box center [645, 76] width 12 height 12
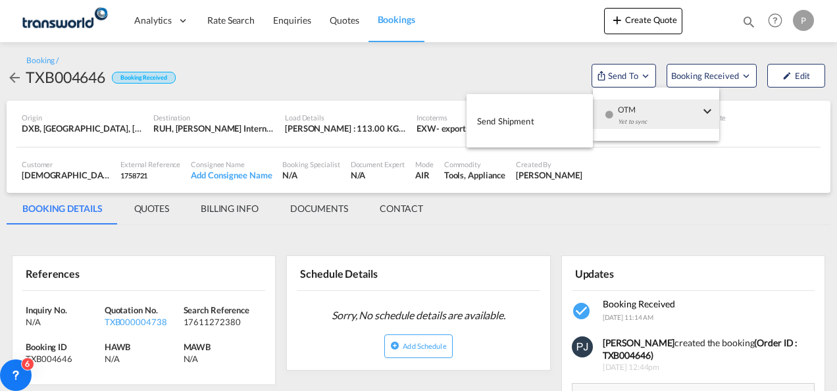
click at [521, 121] on span "Send Shipment" at bounding box center [505, 121] width 57 height 21
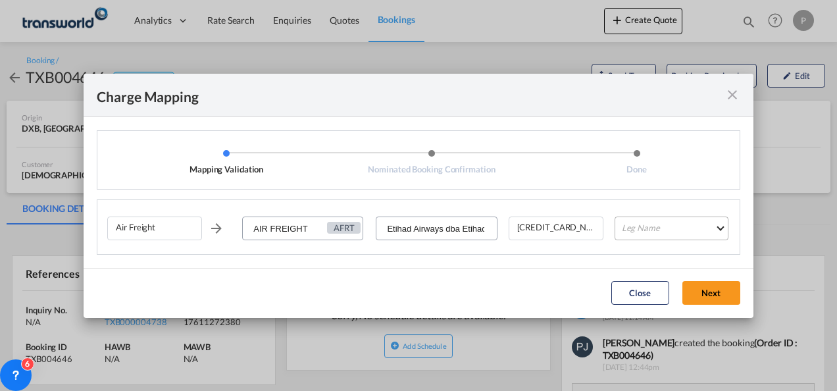
click at [654, 229] on md-select "Leg Name HANDLING ORIGIN HANDLING DESTINATION OTHERS TL PICK UP CUSTOMS ORIGIN …" at bounding box center [671, 228] width 114 height 24
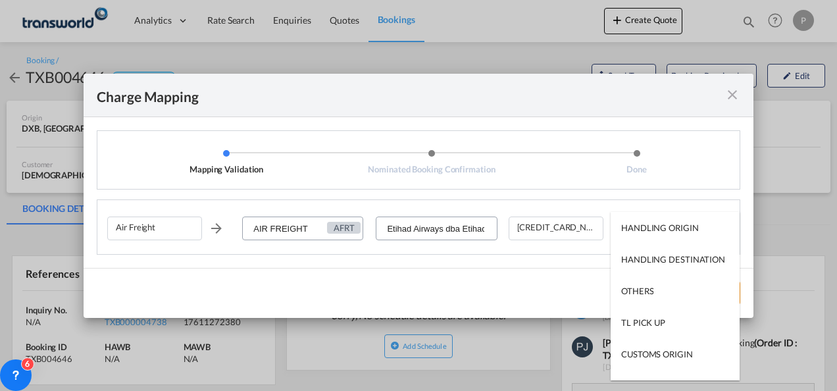
type md-option "HANDLING ORIGIN"
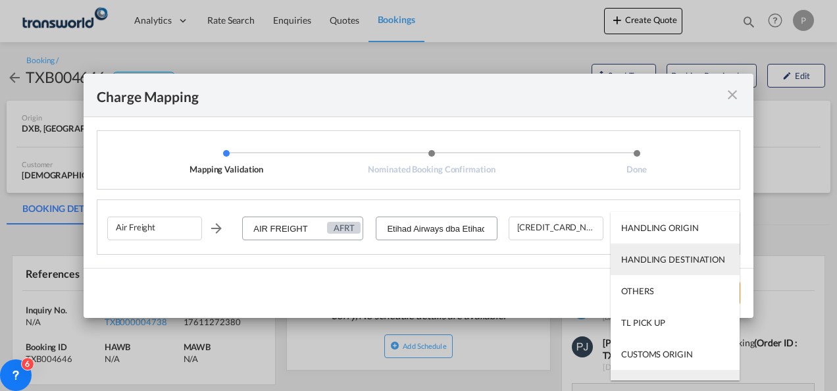
scroll to position [21, 0]
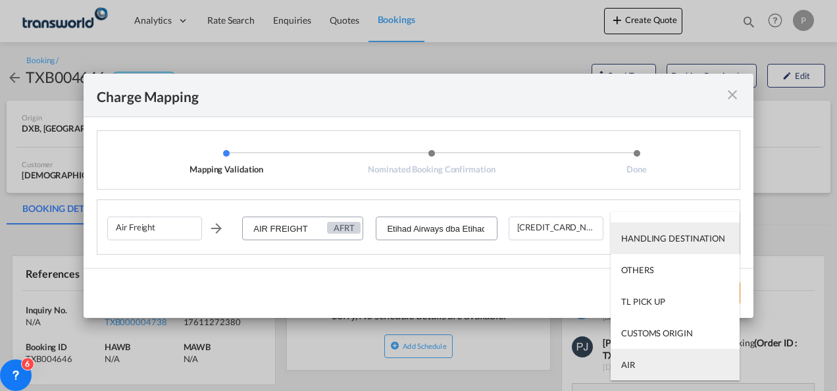
type md-option "AIR"
click at [653, 364] on md-option "AIR" at bounding box center [674, 365] width 129 height 32
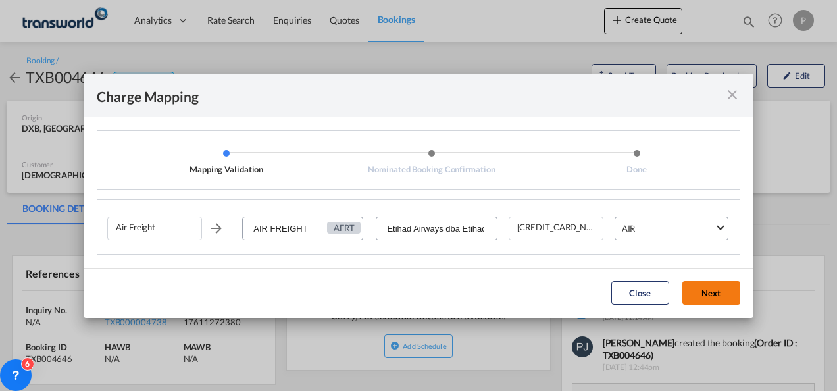
click at [703, 291] on button "Next" at bounding box center [711, 293] width 58 height 24
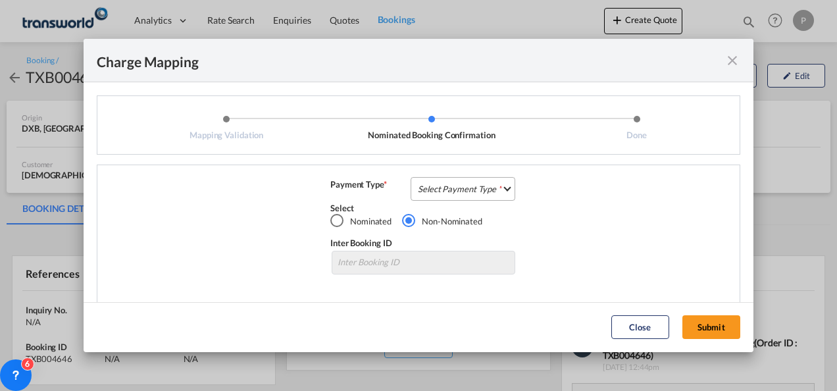
click at [445, 192] on md-select "Select Payment Type COLLECT PREPAID" at bounding box center [463, 189] width 105 height 24
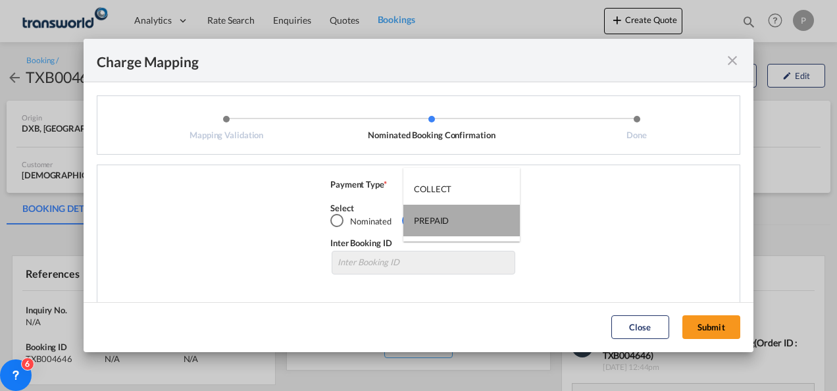
click at [441, 222] on div "PREPAID" at bounding box center [431, 220] width 35 height 12
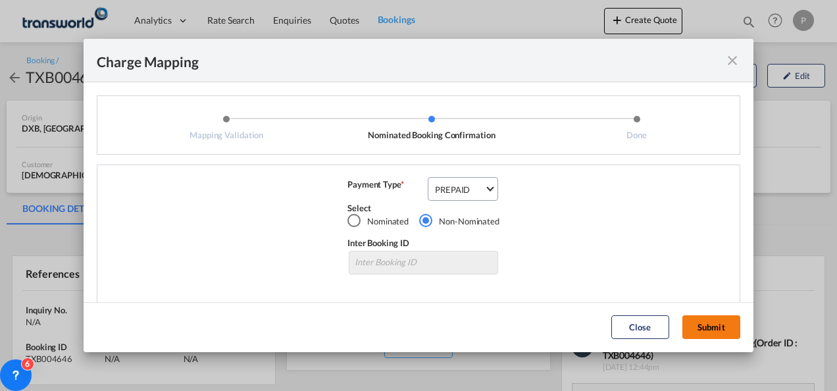
click at [714, 324] on button "Submit" at bounding box center [711, 327] width 58 height 24
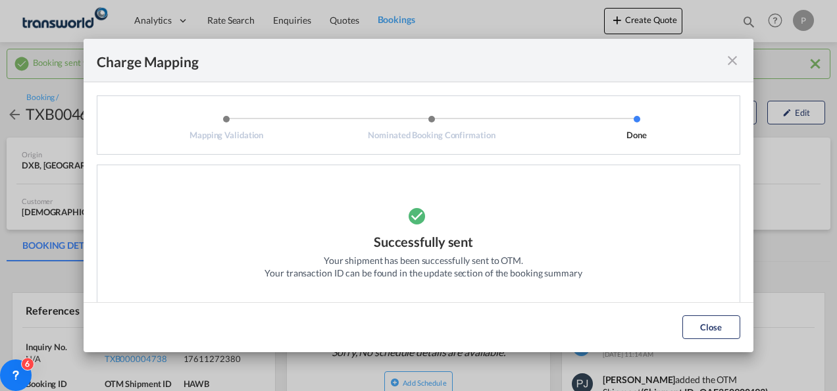
click at [741, 61] on div "Charge Mapping" at bounding box center [419, 60] width 670 height 43
click at [732, 59] on md-icon "icon-close fg-AAA8AD cursor" at bounding box center [732, 61] width 16 height 16
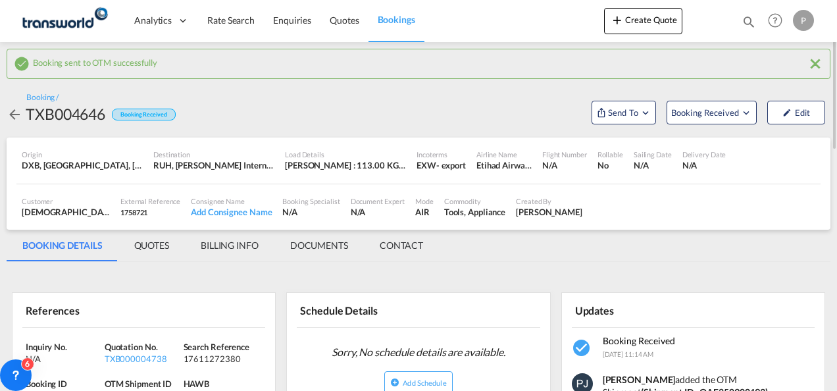
scroll to position [197, 0]
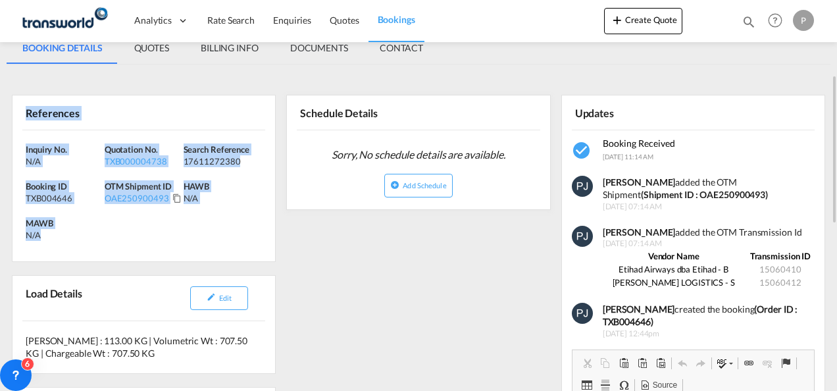
drag, startPoint x: 25, startPoint y: 109, endPoint x: 93, endPoint y: 230, distance: 138.7
click at [93, 230] on div "References Inquiry No. N/A Quotation No. TXB000004738 Search Reference 17611272…" at bounding box center [144, 178] width 264 height 167
copy div "References Inquiry No. N/A Quotation No. TXB000004738 Search Reference 17611272…"
